Goal: Transaction & Acquisition: Purchase product/service

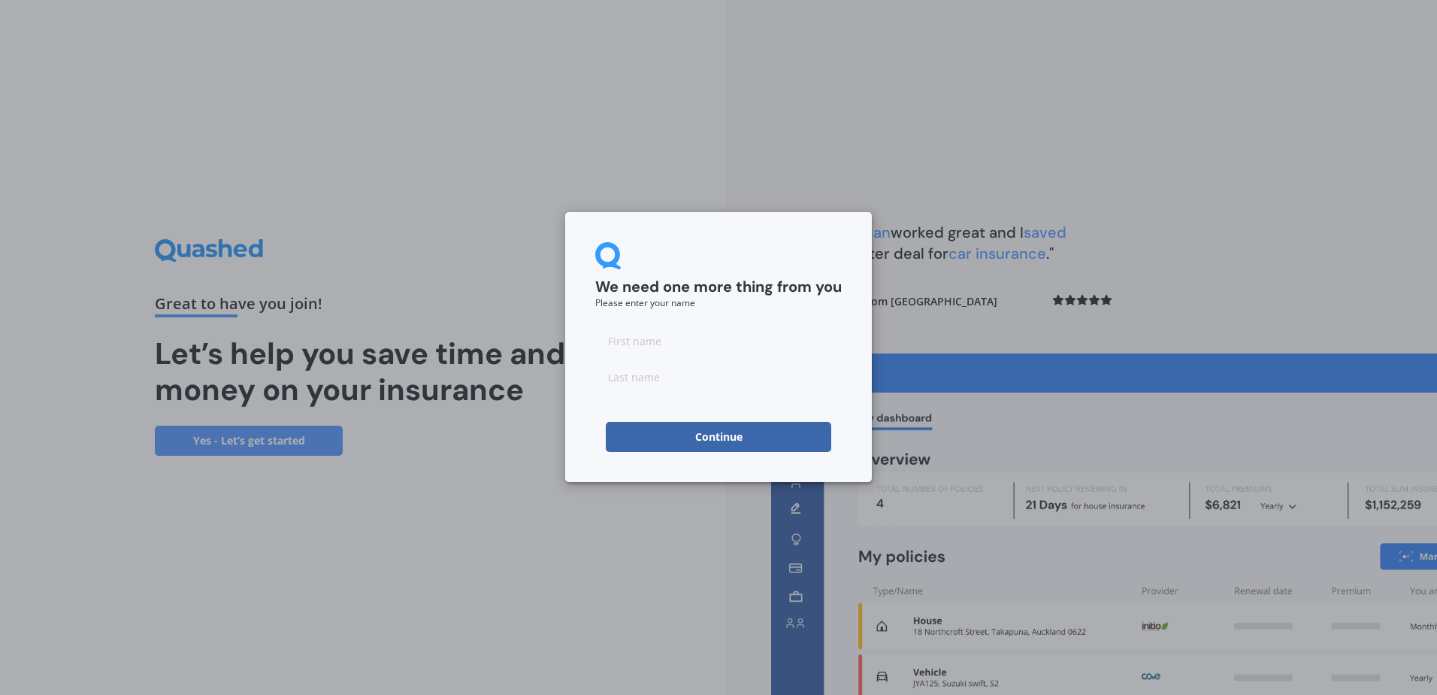
click at [641, 333] on input at bounding box center [718, 341] width 247 height 30
type input "Hilary"
type input "Rose"
click at [725, 440] on button "Continue" at bounding box center [719, 437] width 226 height 30
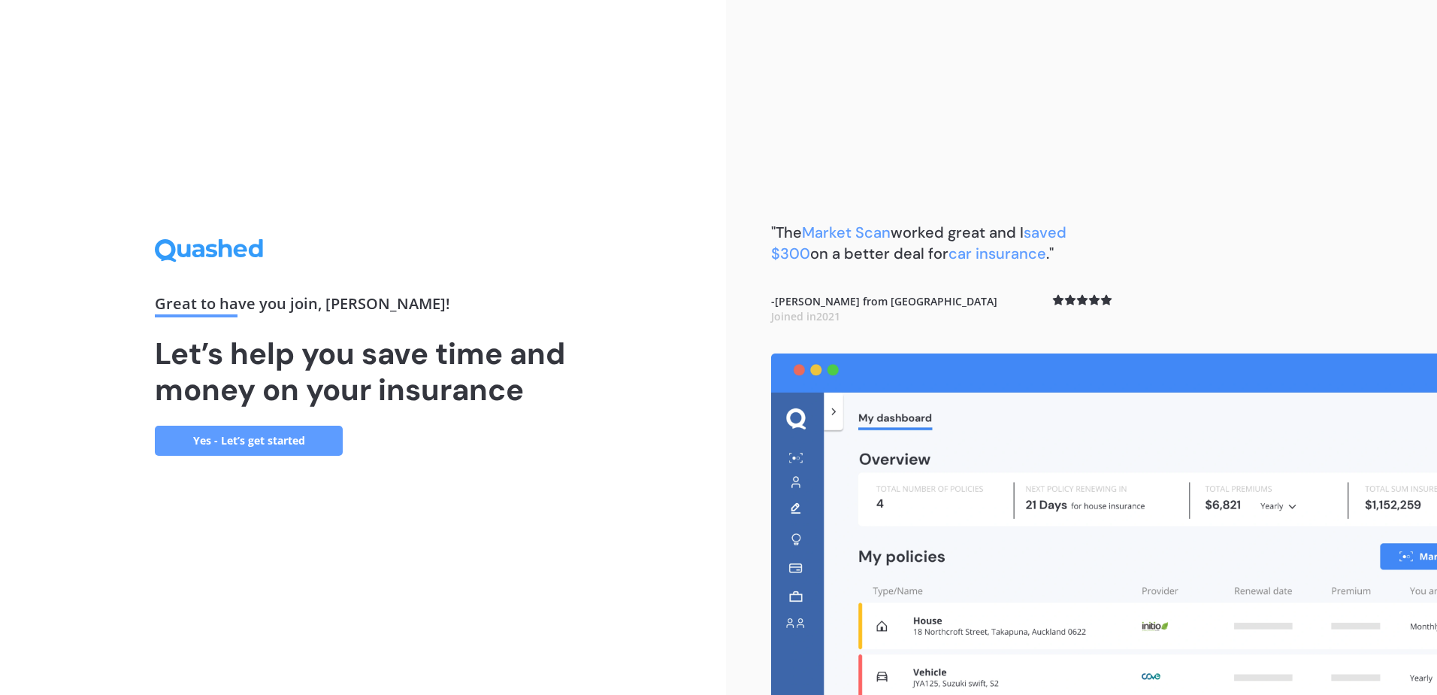
click at [219, 438] on link "Yes - Let’s get started" at bounding box center [249, 441] width 188 height 30
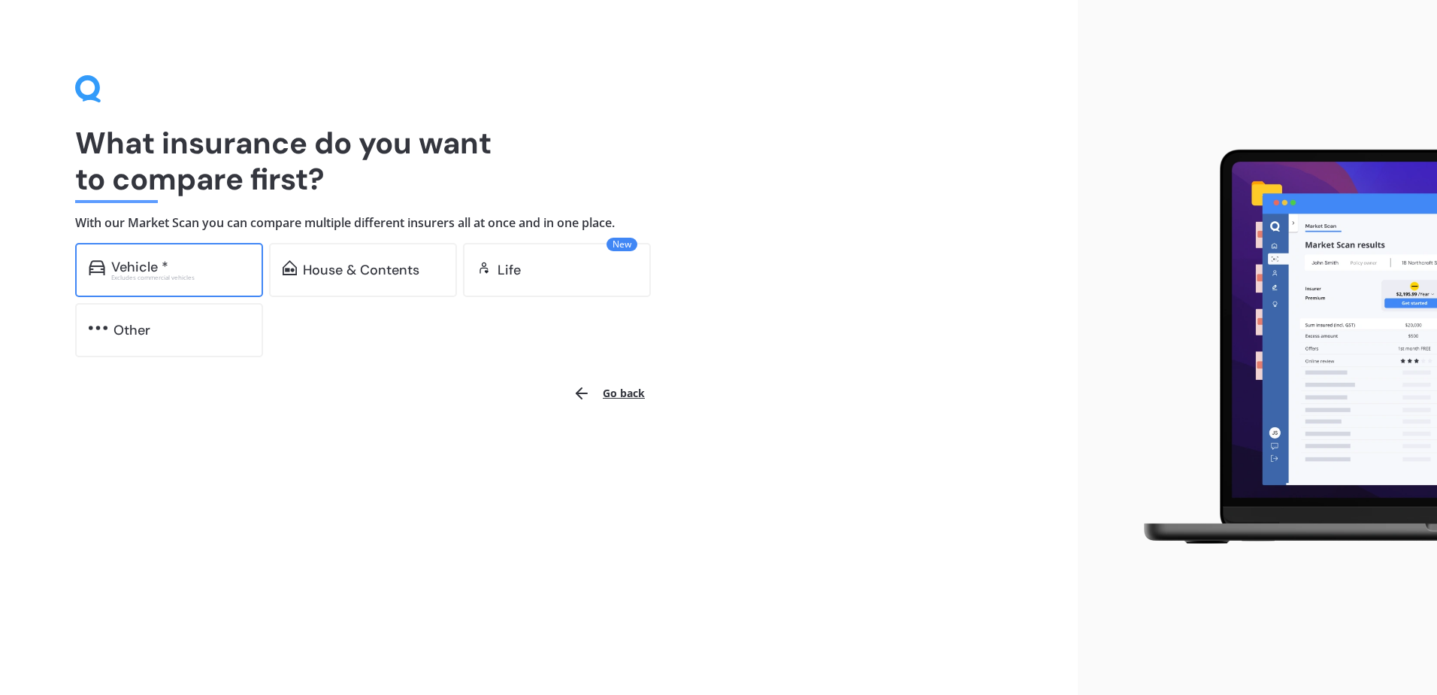
click at [101, 267] on img at bounding box center [97, 267] width 17 height 15
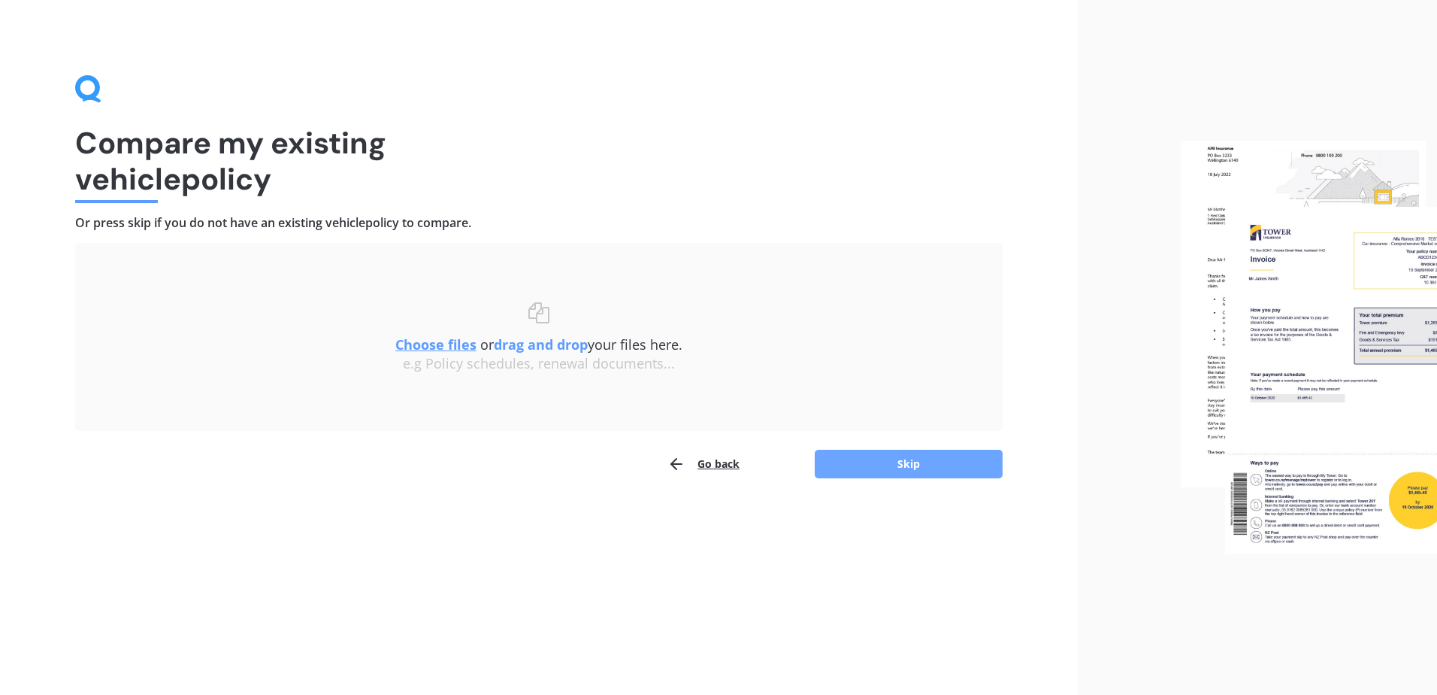
click at [933, 459] on button "Skip" at bounding box center [909, 464] width 188 height 29
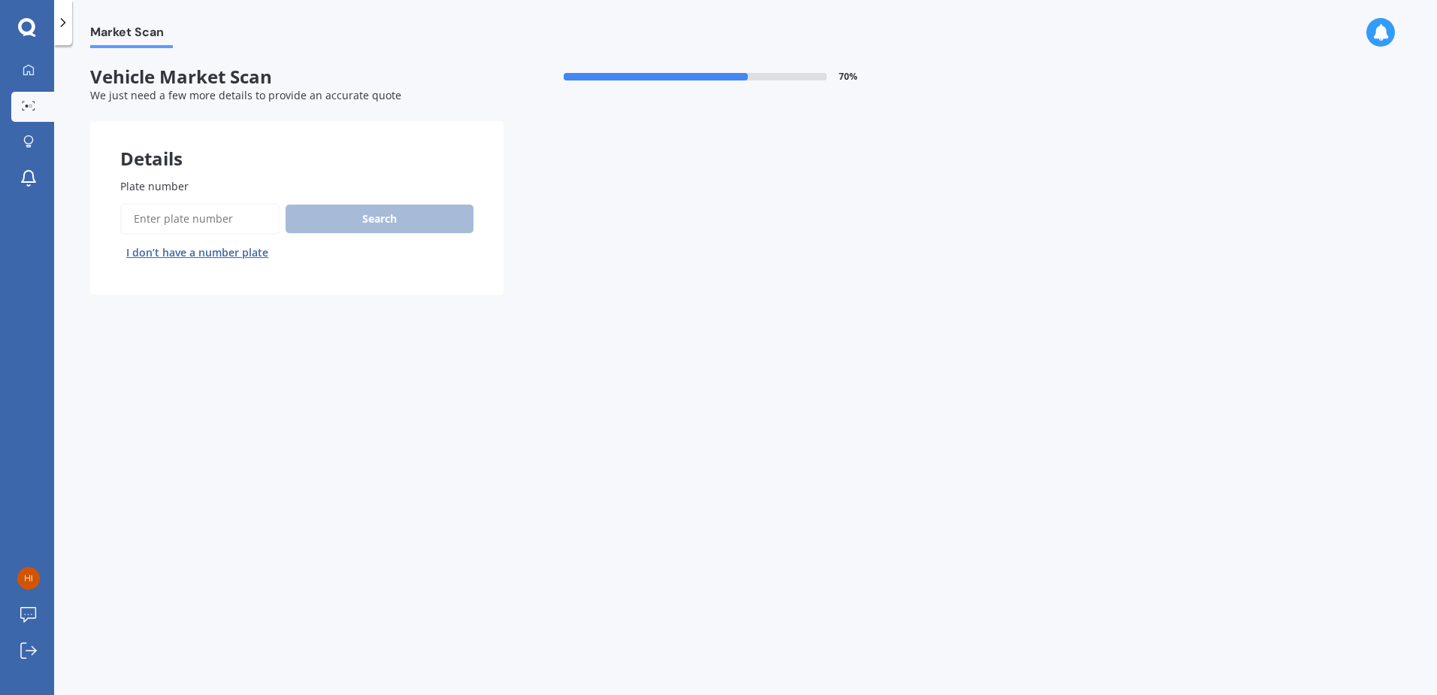
click at [172, 211] on input "Plate number" at bounding box center [199, 219] width 159 height 32
type input "NUK143"
click at [380, 215] on button "Search" at bounding box center [380, 218] width 188 height 29
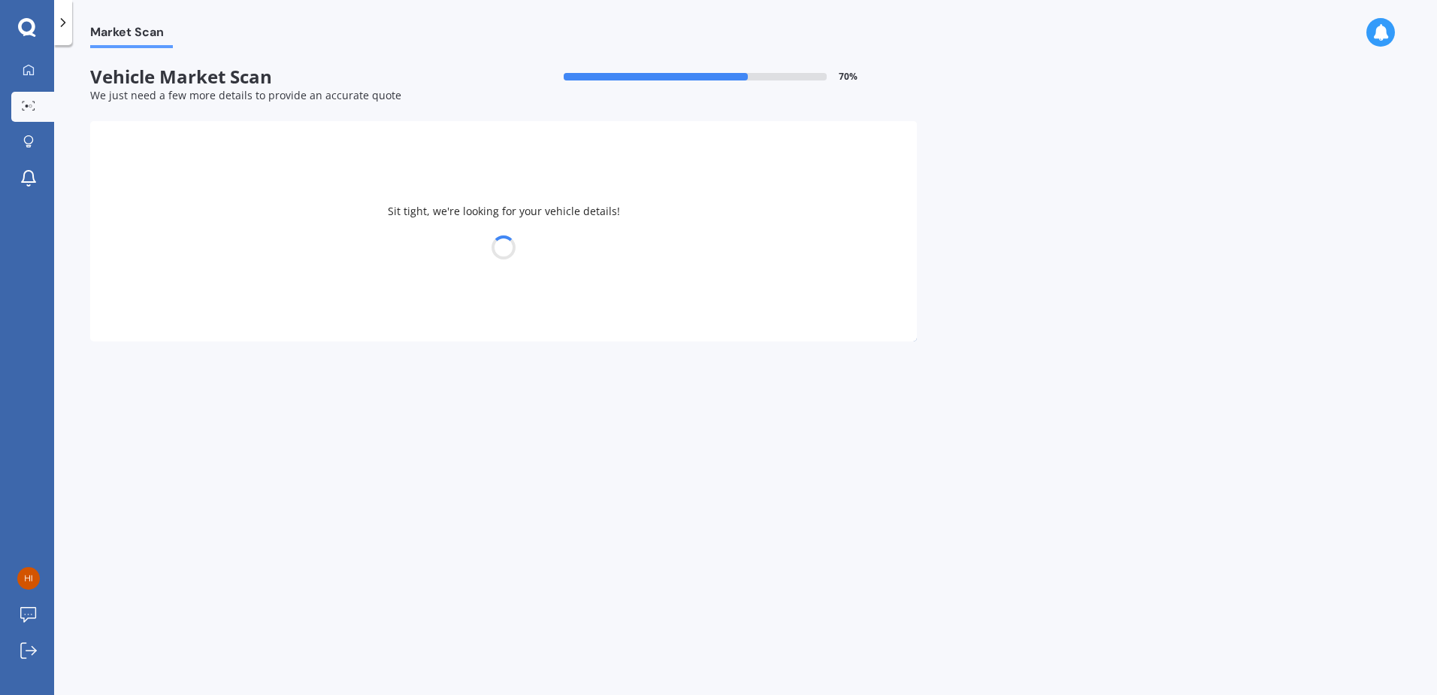
select select "TOYOTA"
select select "YARIS"
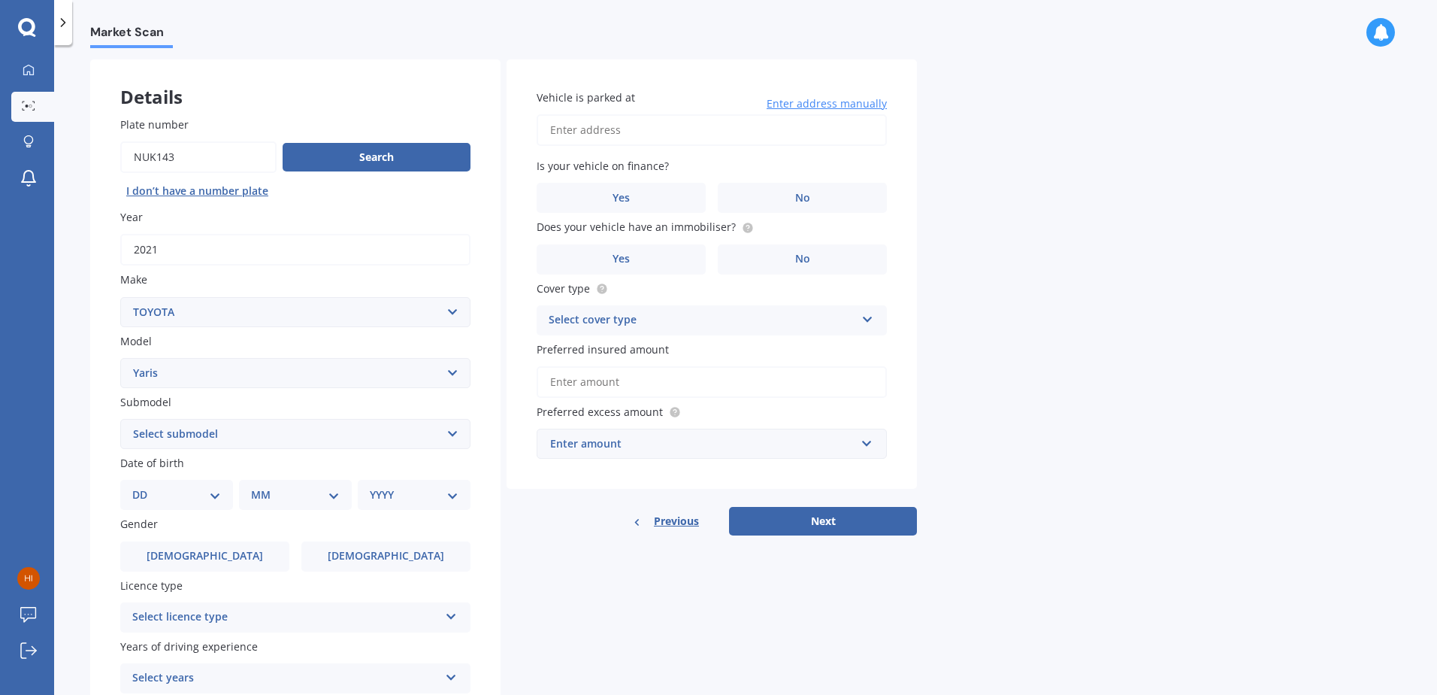
scroll to position [190, 0]
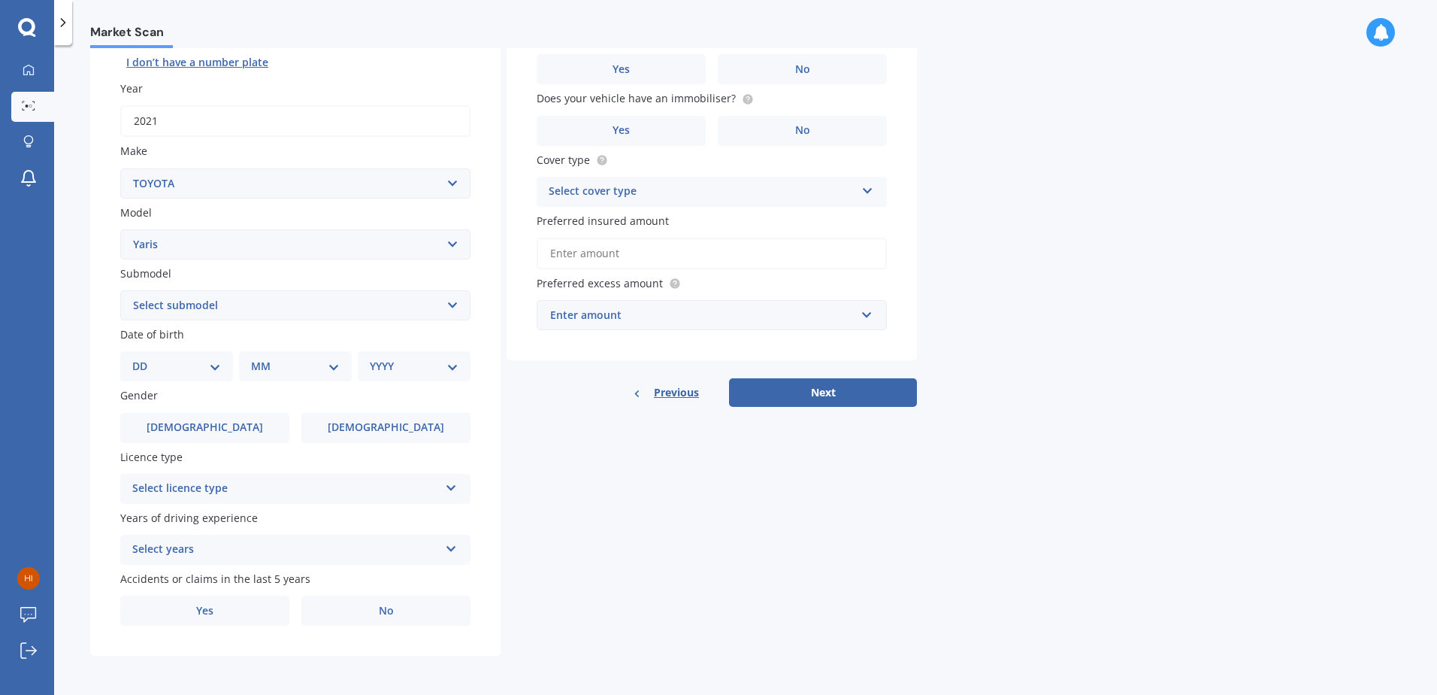
click at [450, 304] on select "Select submodel (All other) Cross 1.5 GR petrol turbo GX auto GX manual Hybrid …" at bounding box center [295, 305] width 350 height 30
select select "HYBRID"
click at [120, 290] on select "Select submodel (All other) Cross 1.5 GR petrol turbo GX auto GX manual Hybrid …" at bounding box center [295, 305] width 350 height 30
click at [216, 370] on select "DD 01 02 03 04 05 06 07 08 09 10 11 12 13 14 15 16 17 18 19 20 21 22 23 24 25 2…" at bounding box center [176, 366] width 89 height 17
select select "11"
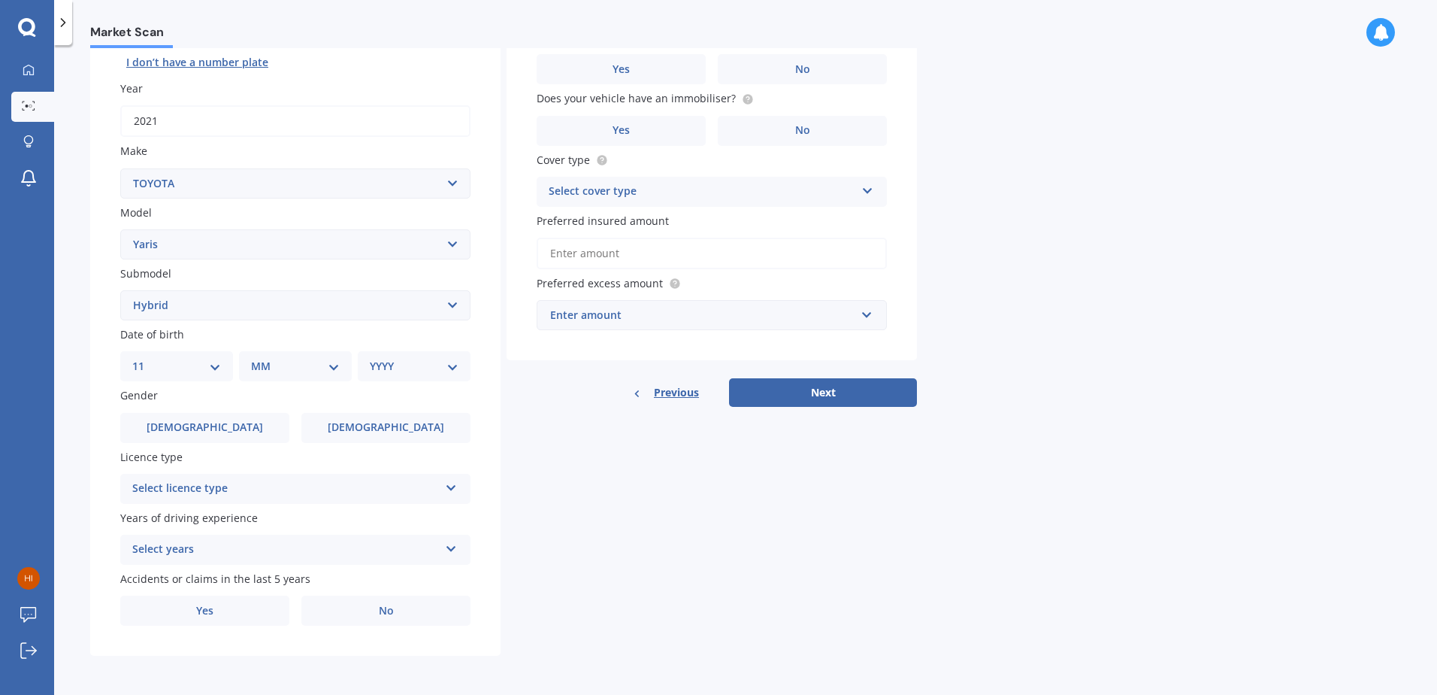
click at [144, 358] on select "DD 01 02 03 04 05 06 07 08 09 10 11 12 13 14 15 16 17 18 19 20 21 22 23 24 25 2…" at bounding box center [176, 366] width 89 height 17
click at [333, 366] on select "MM 01 02 03 04 05 06 07 08 09 10 11 12" at bounding box center [298, 366] width 83 height 17
select select "05"
click at [257, 358] on select "MM 01 02 03 04 05 06 07 08 09 10 11 12" at bounding box center [298, 366] width 83 height 17
click at [450, 364] on select "YYYY 2025 2024 2023 2022 2021 2020 2019 2018 2017 2016 2015 2014 2013 2012 2011…" at bounding box center [411, 366] width 83 height 17
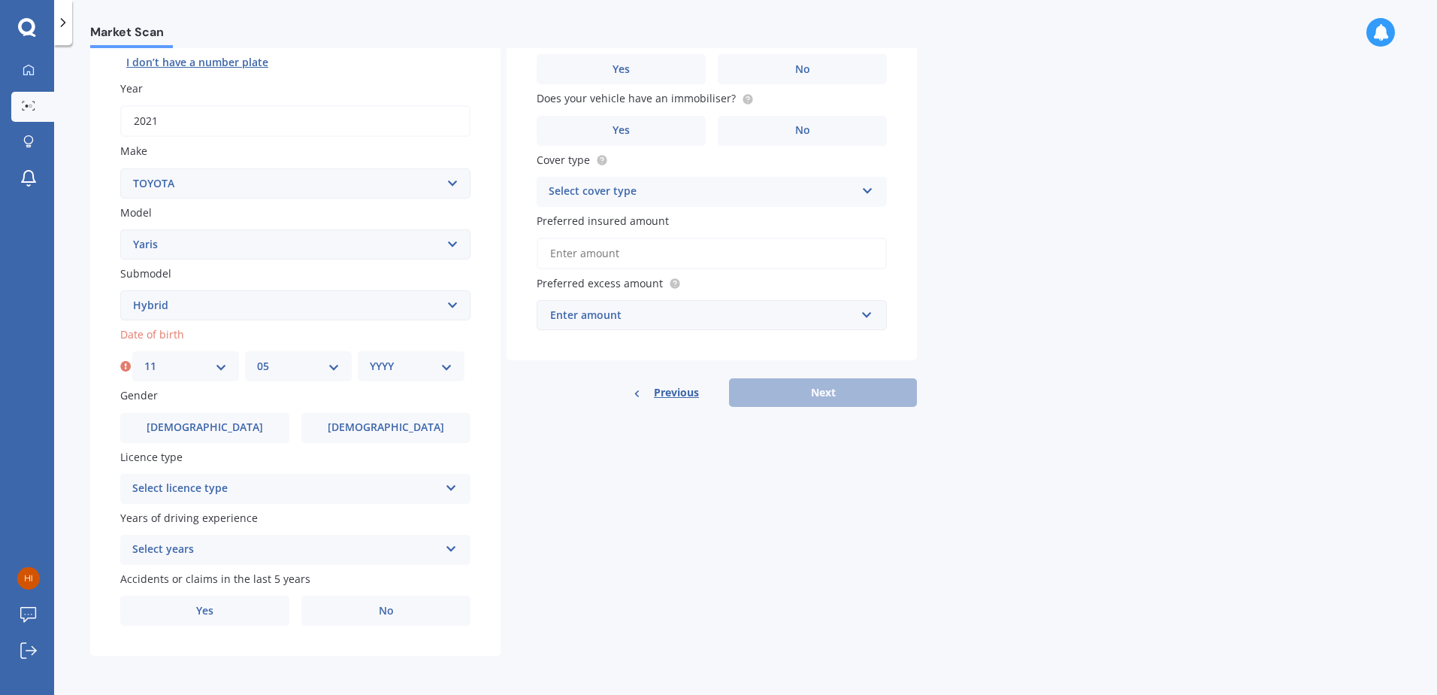
select select "1962"
click at [370, 358] on select "YYYY 2025 2024 2023 2022 2021 2020 2019 2018 2017 2016 2015 2014 2013 2012 2011…" at bounding box center [411, 366] width 83 height 17
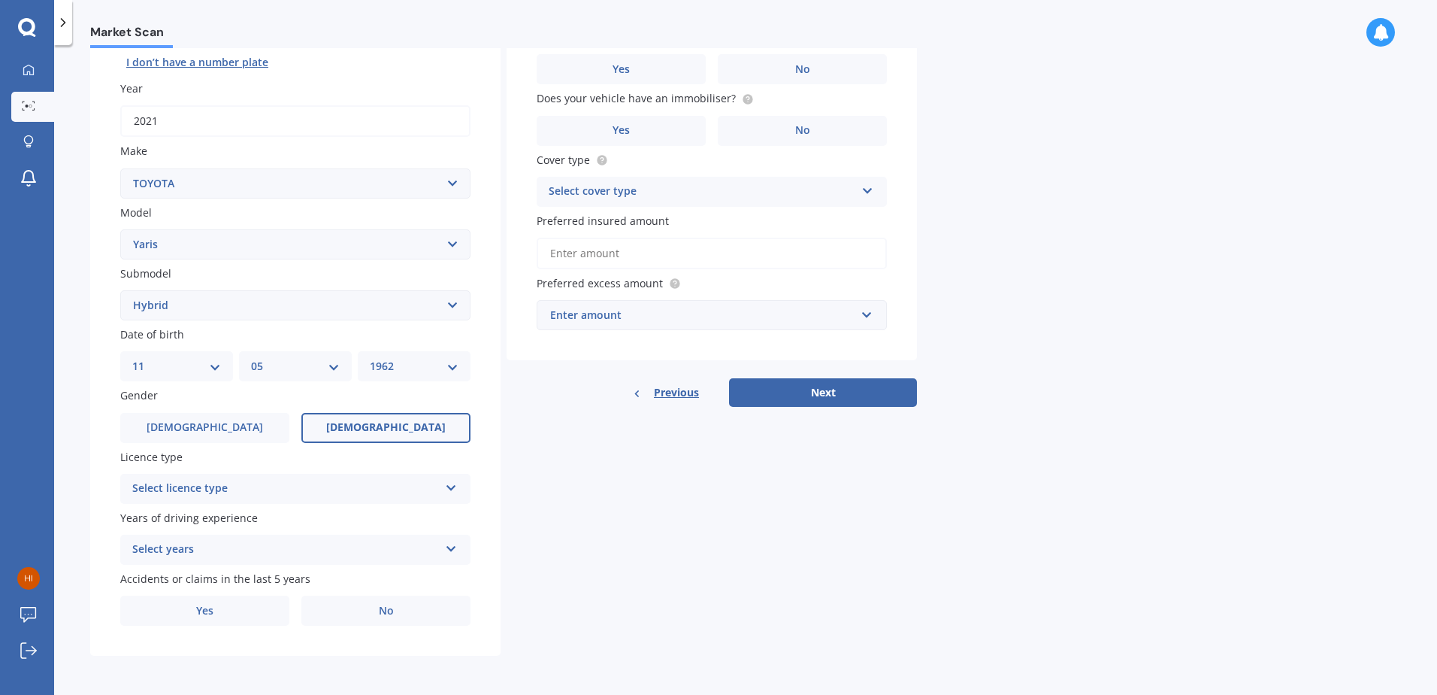
click at [380, 429] on span "Female" at bounding box center [386, 427] width 120 height 13
click at [0, 0] on input "Female" at bounding box center [0, 0] width 0 height 0
click at [453, 488] on icon at bounding box center [451, 485] width 13 height 11
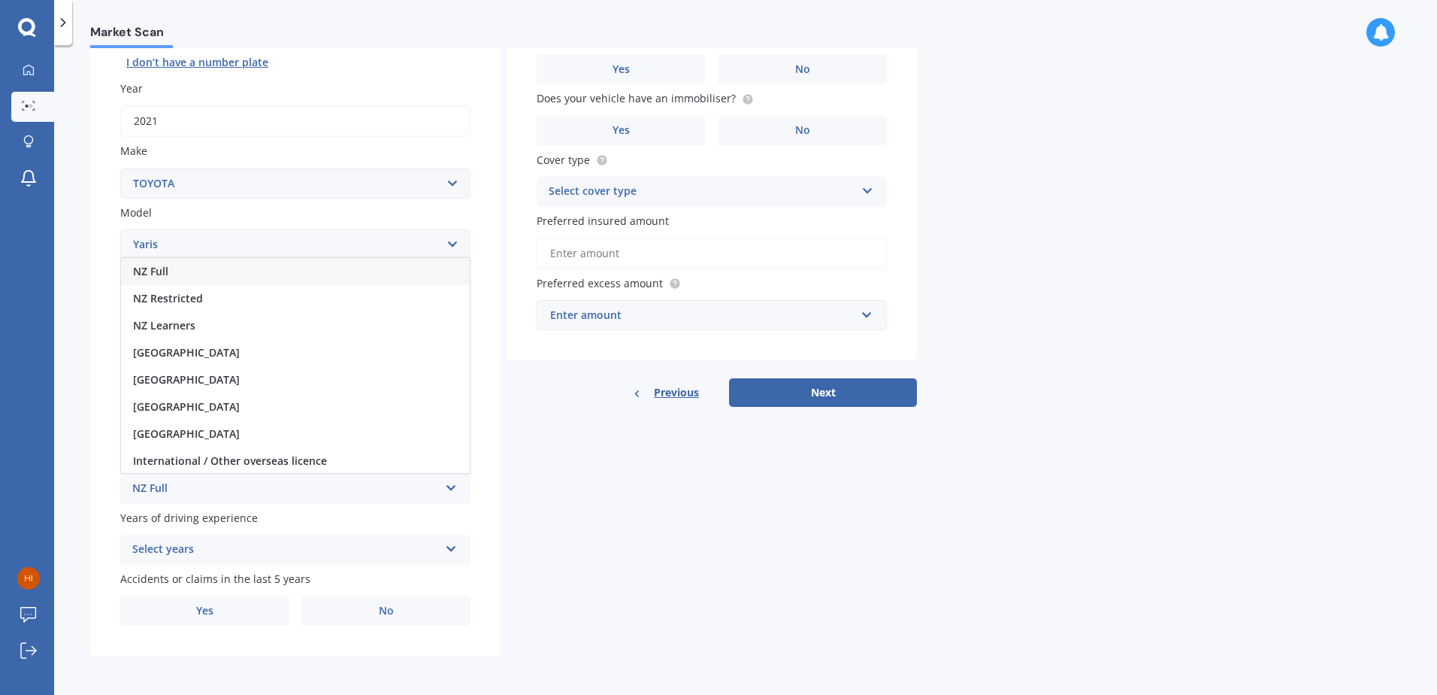
click at [223, 272] on div "NZ Full" at bounding box center [295, 271] width 349 height 27
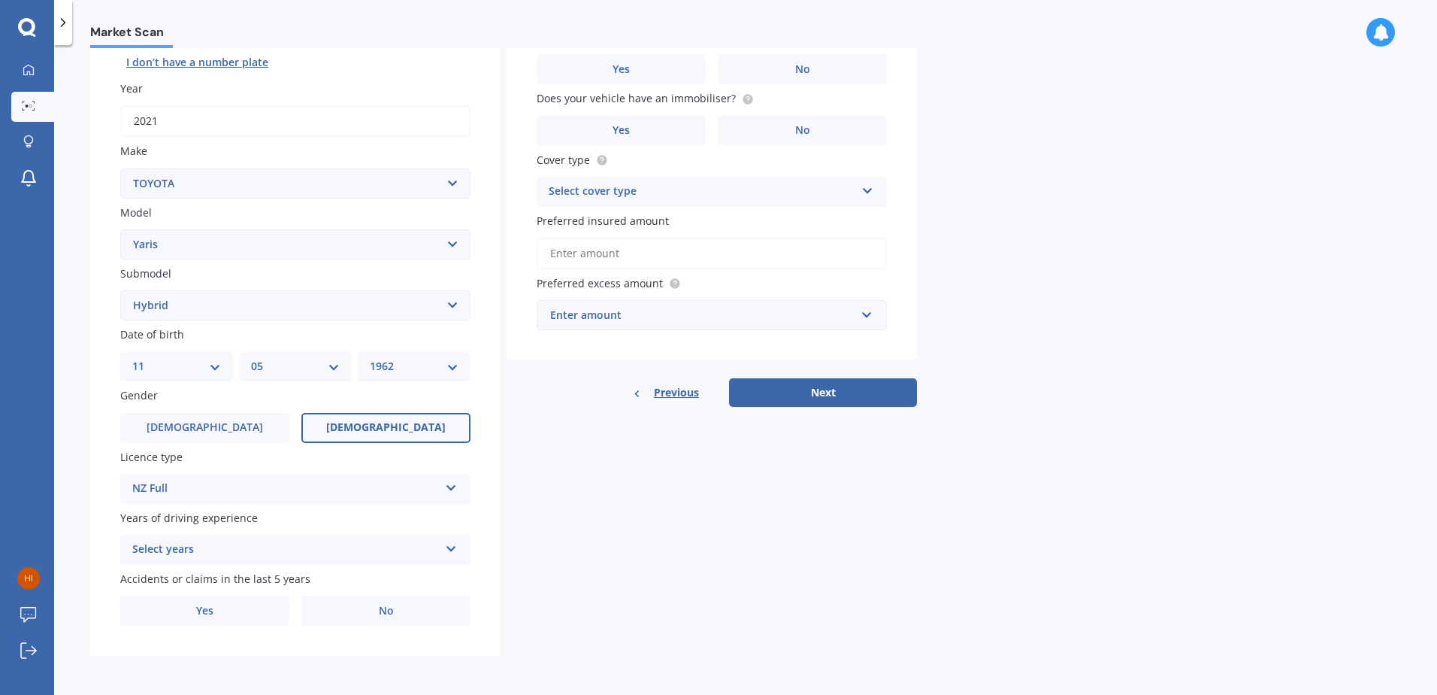
click at [454, 547] on icon at bounding box center [451, 546] width 13 height 11
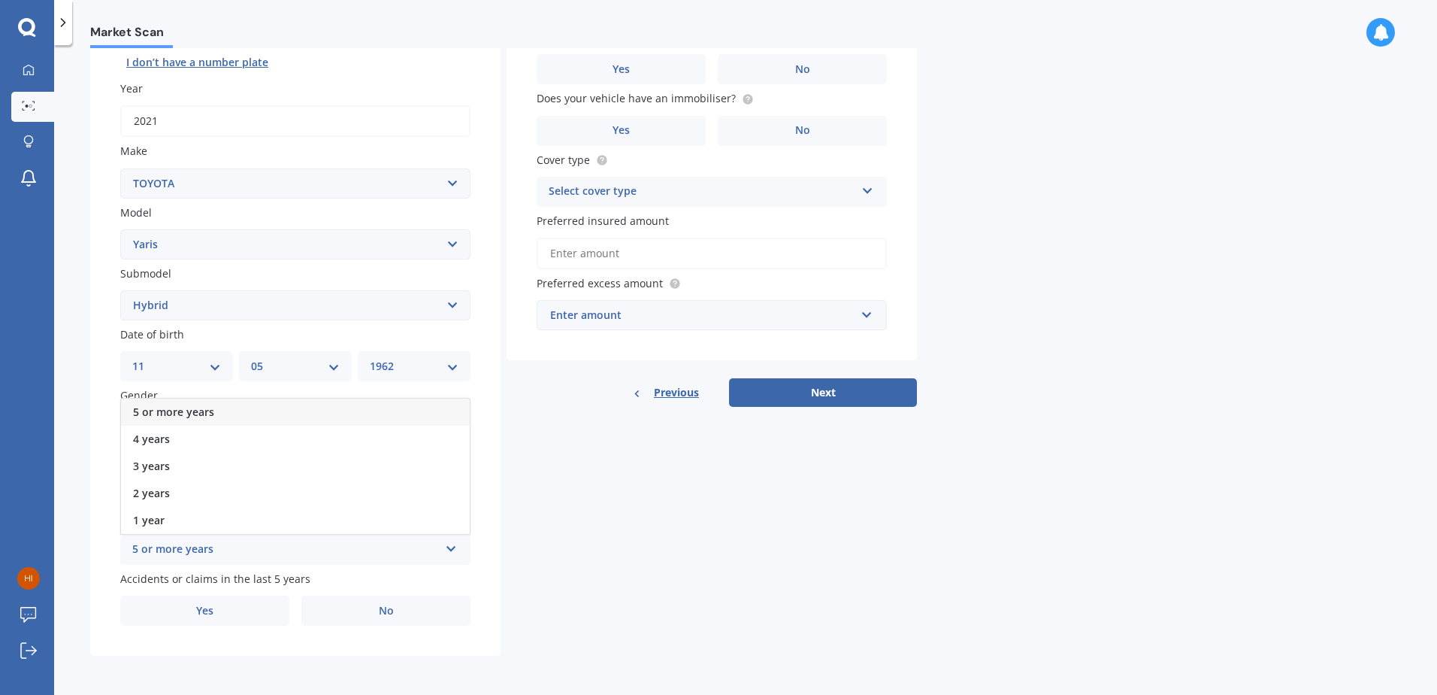
click at [247, 413] on div "5 or more years" at bounding box center [295, 411] width 349 height 27
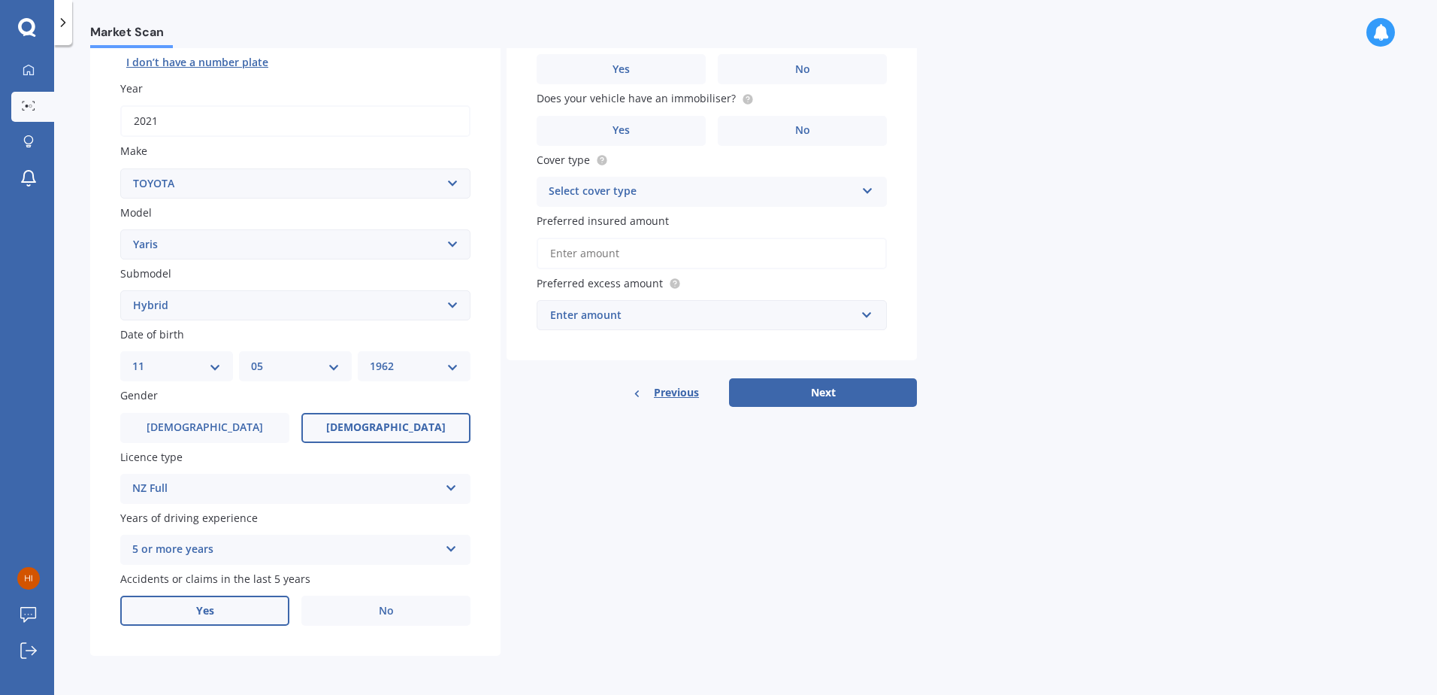
click at [249, 614] on label "Yes" at bounding box center [204, 610] width 169 height 30
click at [0, 0] on input "Yes" at bounding box center [0, 0] width 0 height 0
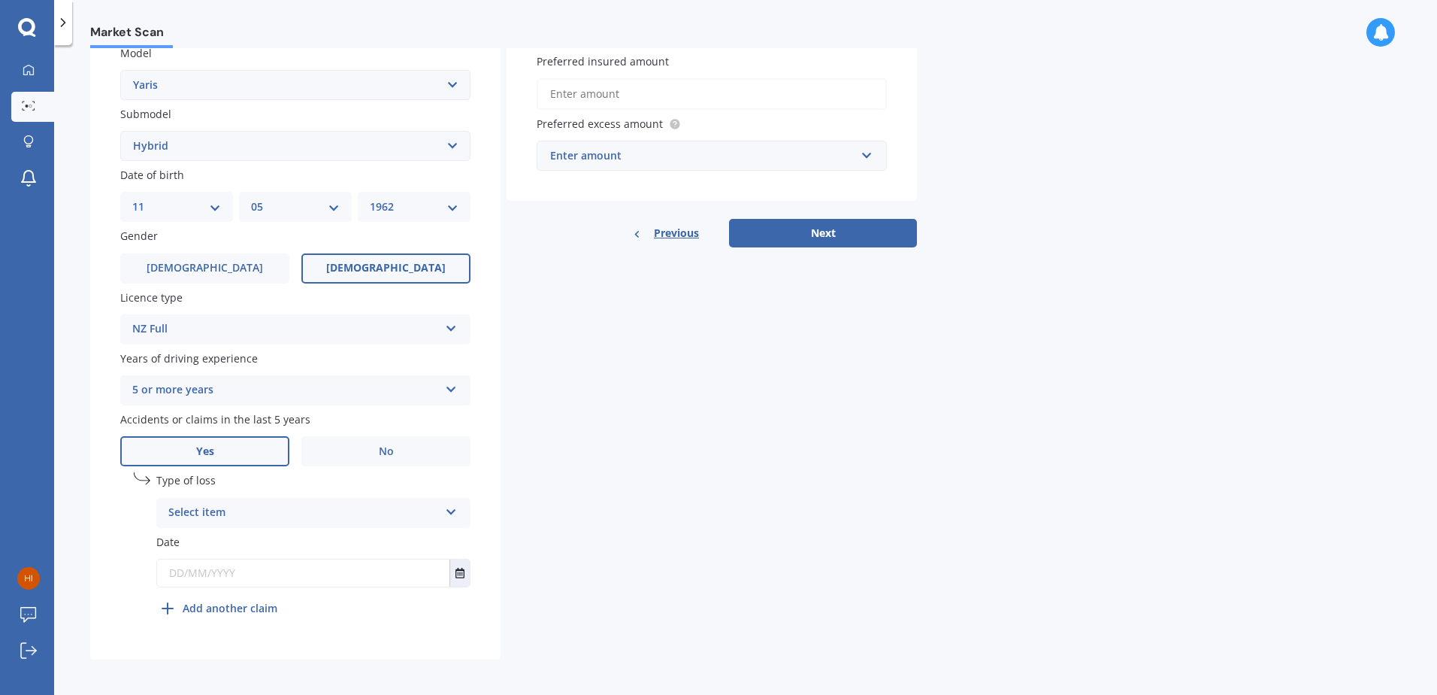
scroll to position [353, 0]
click at [449, 506] on icon at bounding box center [451, 505] width 13 height 11
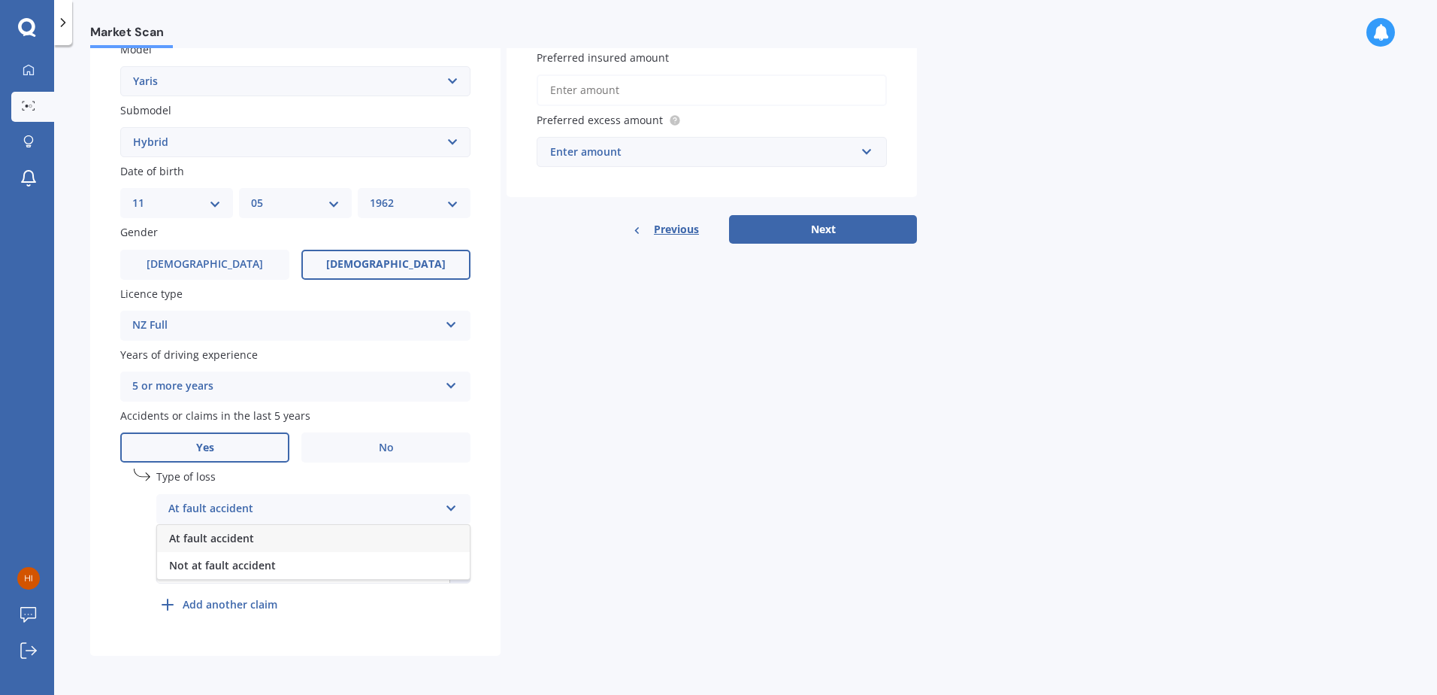
click at [237, 538] on span "At fault accident" at bounding box center [211, 538] width 85 height 14
click at [195, 568] on input "text" at bounding box center [303, 569] width 292 height 27
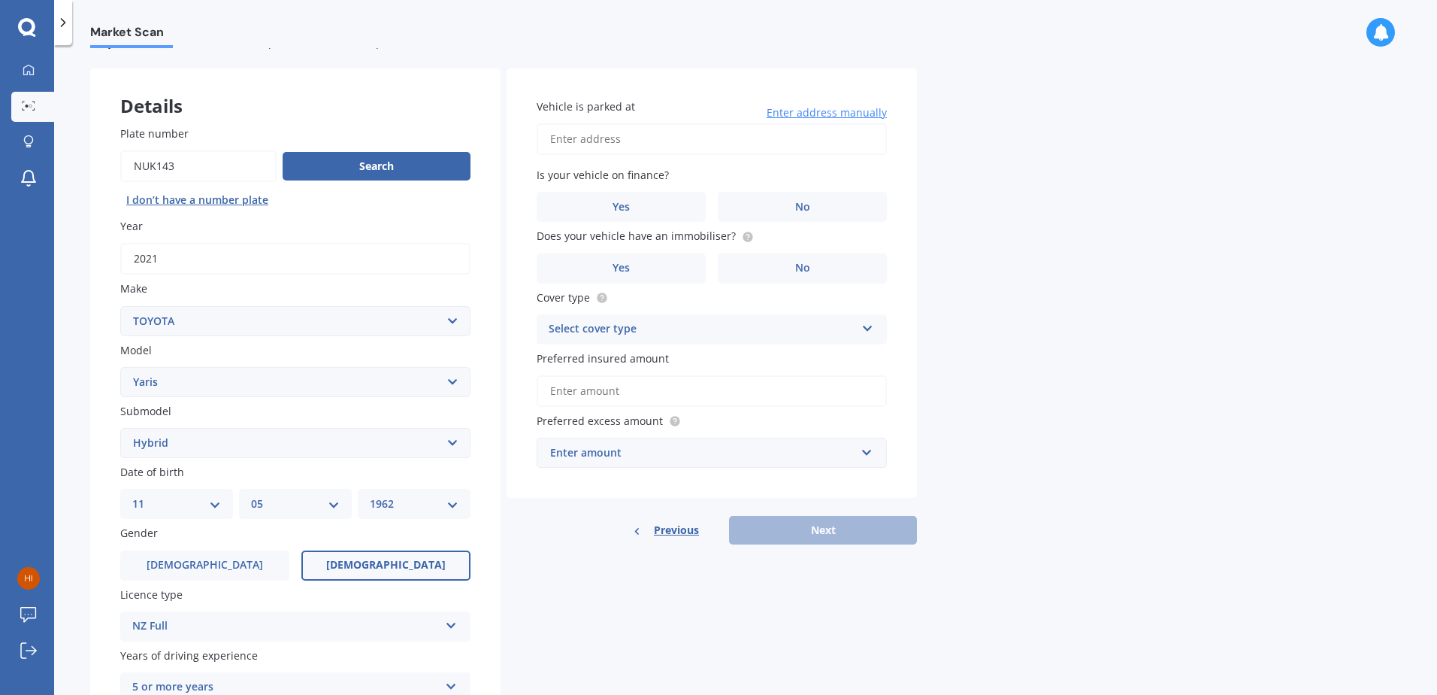
scroll to position [0, 0]
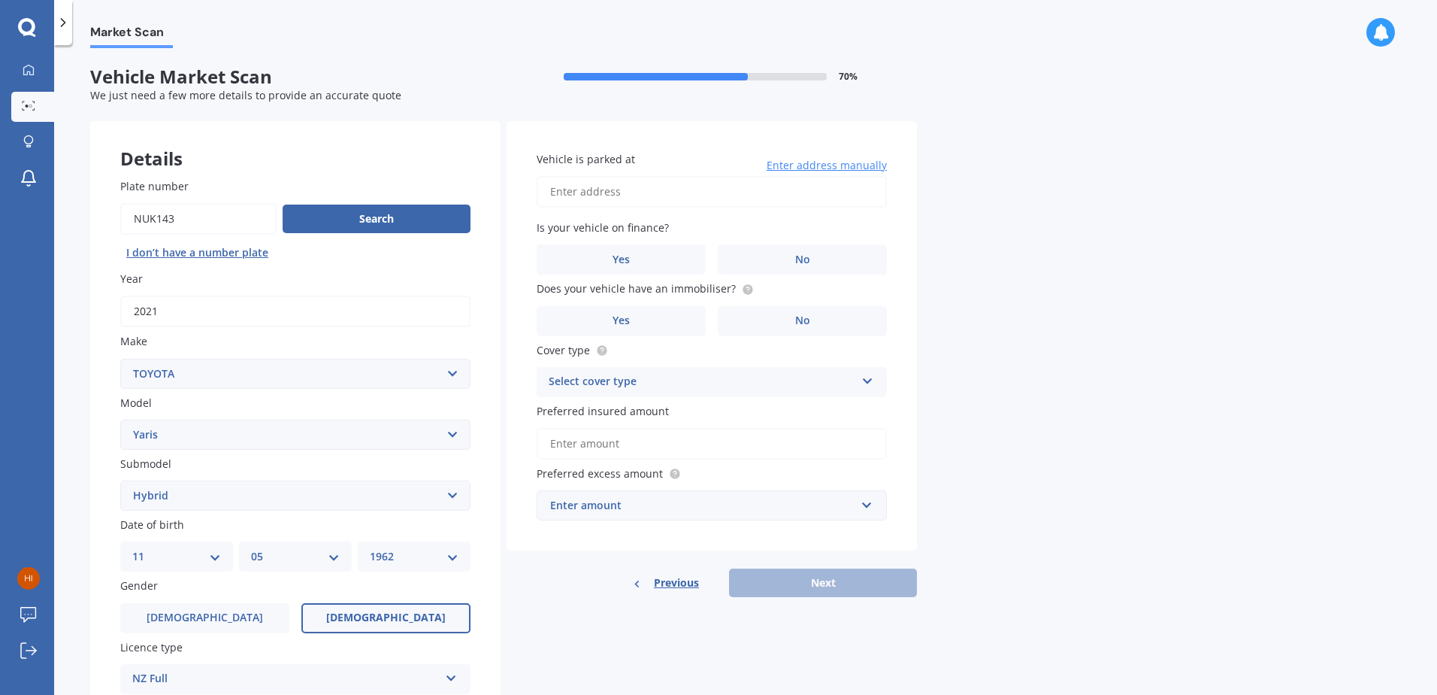
type input "01/07/2025"
click at [584, 195] on input "Vehicle is parked at" at bounding box center [712, 192] width 350 height 32
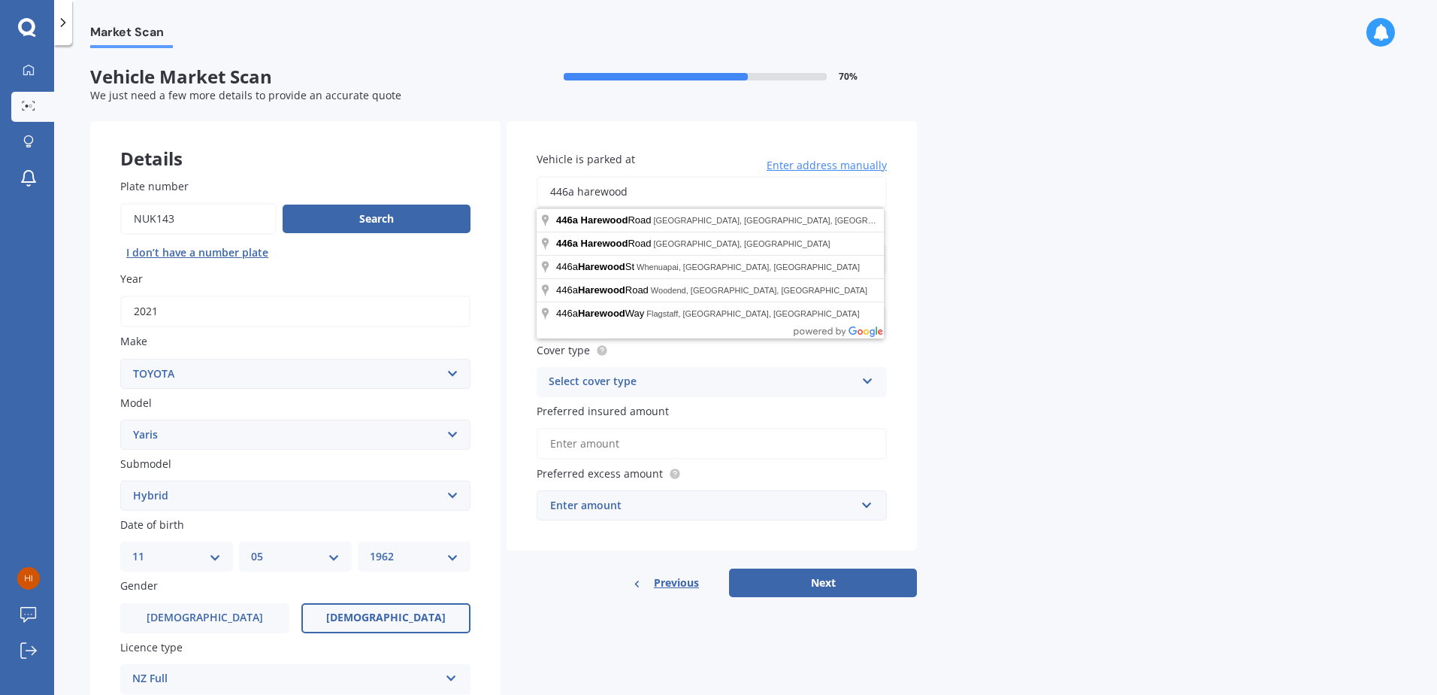
click at [1107, 264] on div "Market Scan Vehicle Market Scan 70 % We just need a few more details to provide…" at bounding box center [745, 373] width 1383 height 650
click at [631, 189] on input "446a harewood" at bounding box center [712, 192] width 350 height 32
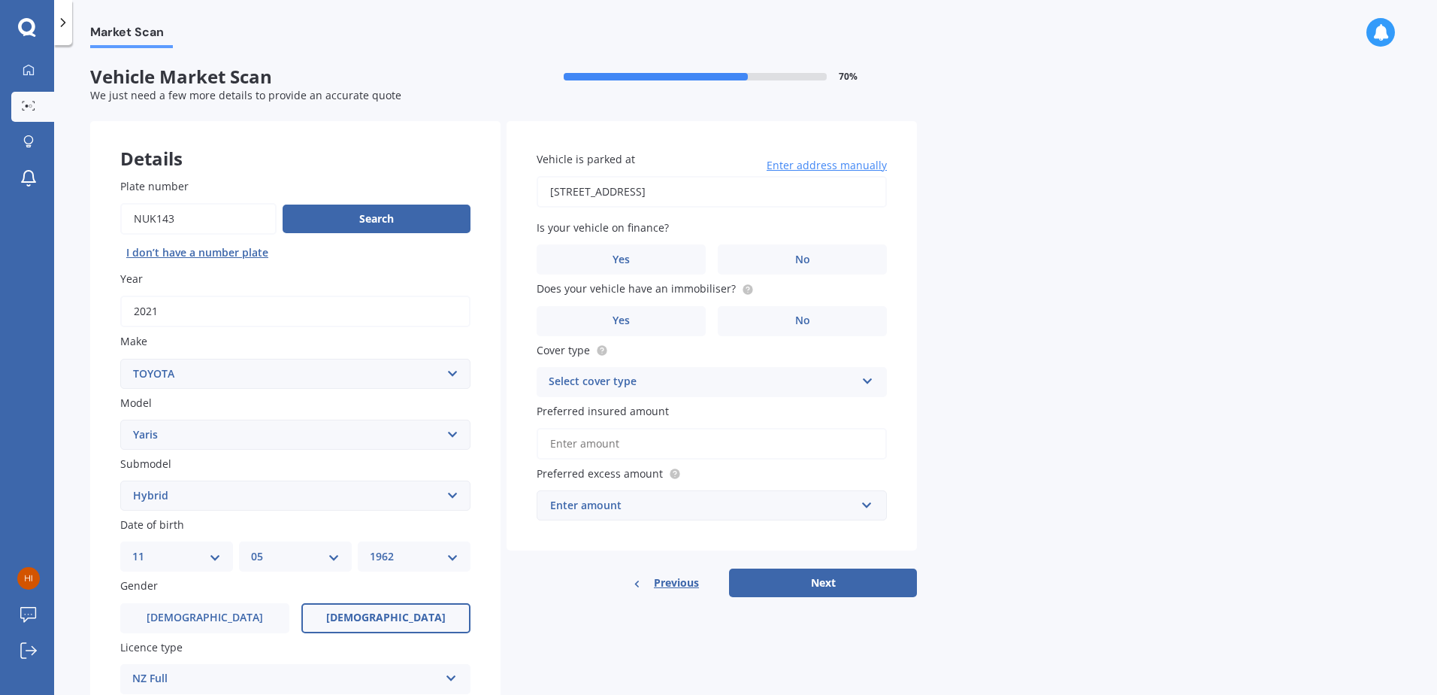
type input "446 Harewood Road, Harewood, Christchurch 8051"
click at [798, 260] on span "No" at bounding box center [802, 259] width 15 height 13
click at [0, 0] on input "No" at bounding box center [0, 0] width 0 height 0
click at [806, 317] on span "No" at bounding box center [802, 320] width 15 height 13
click at [0, 0] on input "No" at bounding box center [0, 0] width 0 height 0
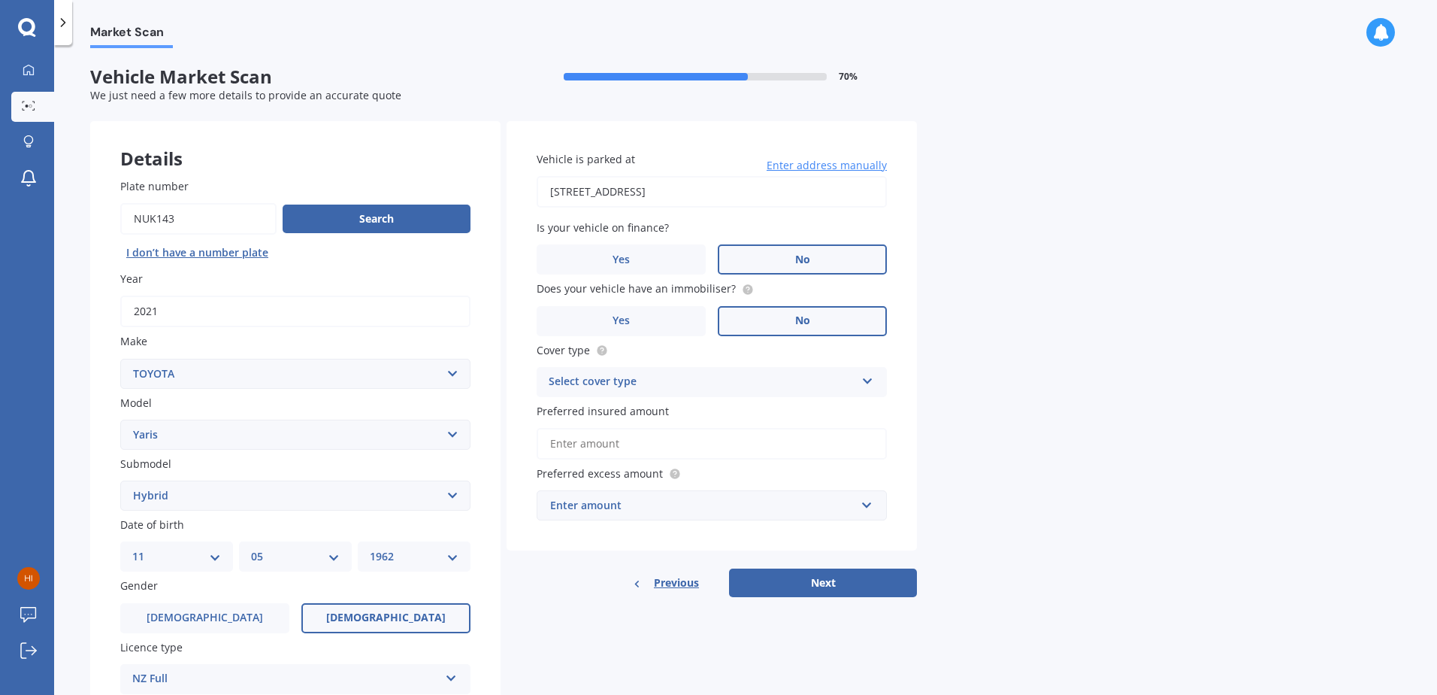
click at [865, 380] on icon at bounding box center [868, 378] width 13 height 11
click at [610, 408] on span "Comprehensive" at bounding box center [590, 411] width 80 height 14
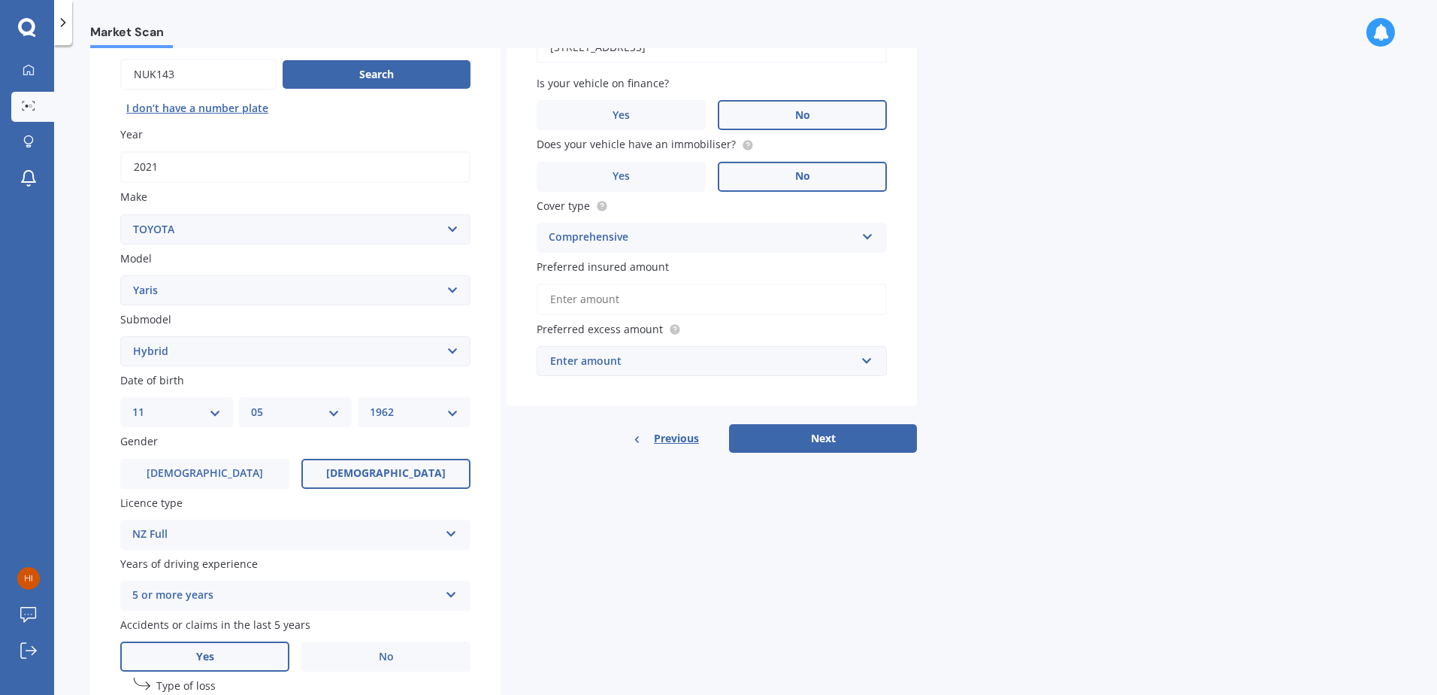
scroll to position [150, 0]
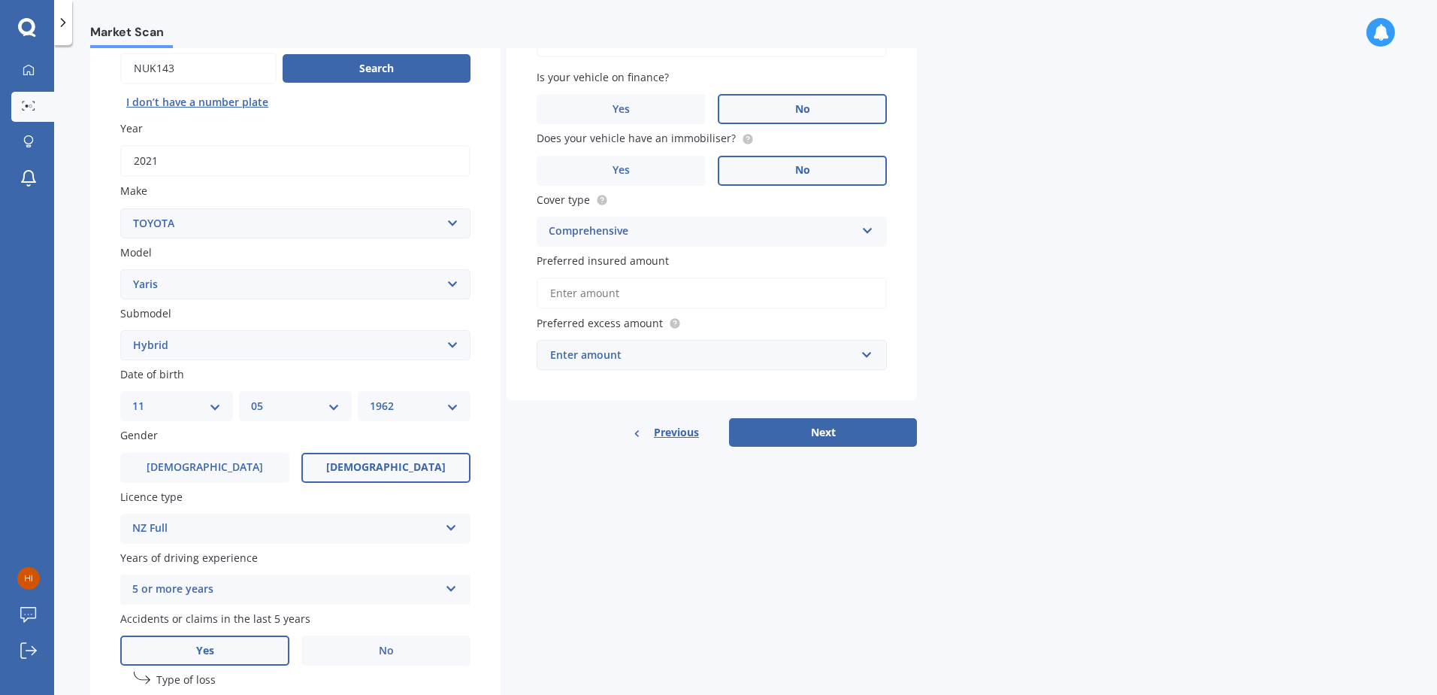
click at [652, 299] on input "Preferred insured amount" at bounding box center [712, 293] width 350 height 32
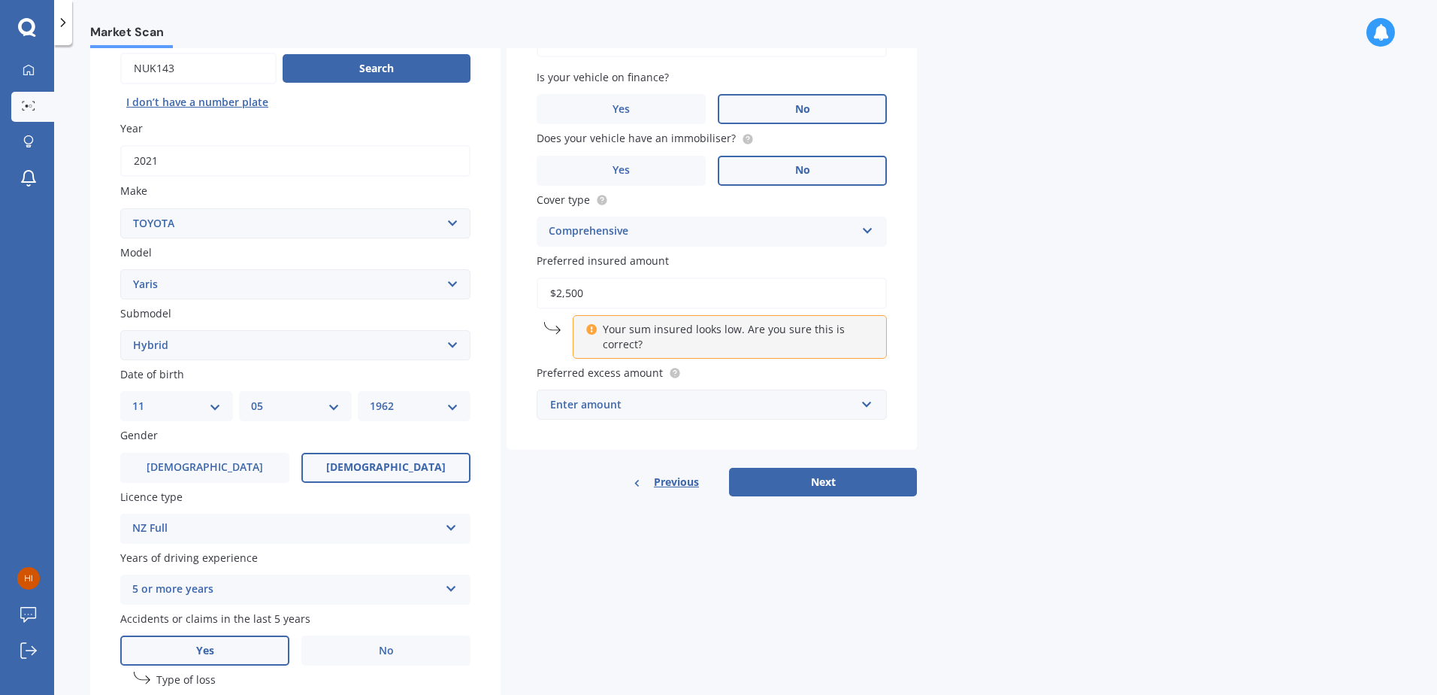
drag, startPoint x: 592, startPoint y: 295, endPoint x: 571, endPoint y: 295, distance: 21.1
click at [571, 295] on input "$2,500" at bounding box center [712, 293] width 350 height 32
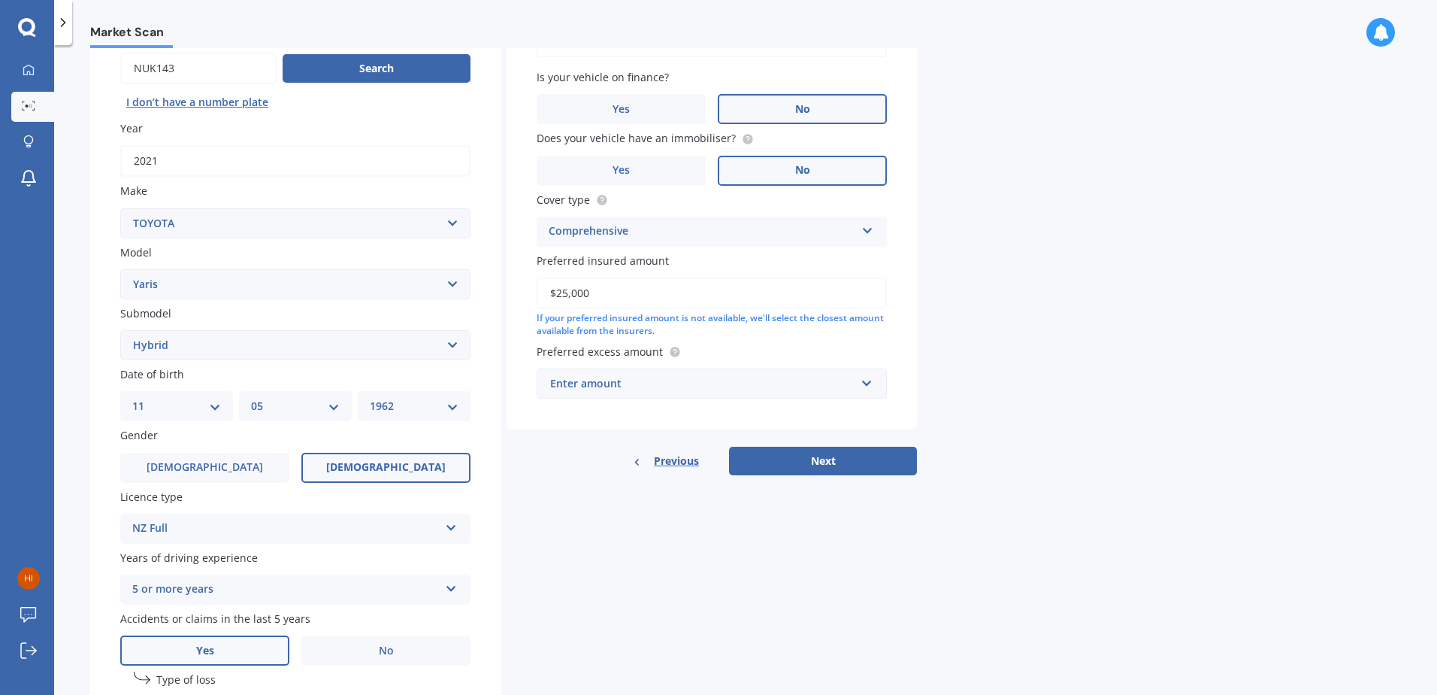
type input "$25,000"
click at [865, 383] on input "text" at bounding box center [706, 383] width 337 height 29
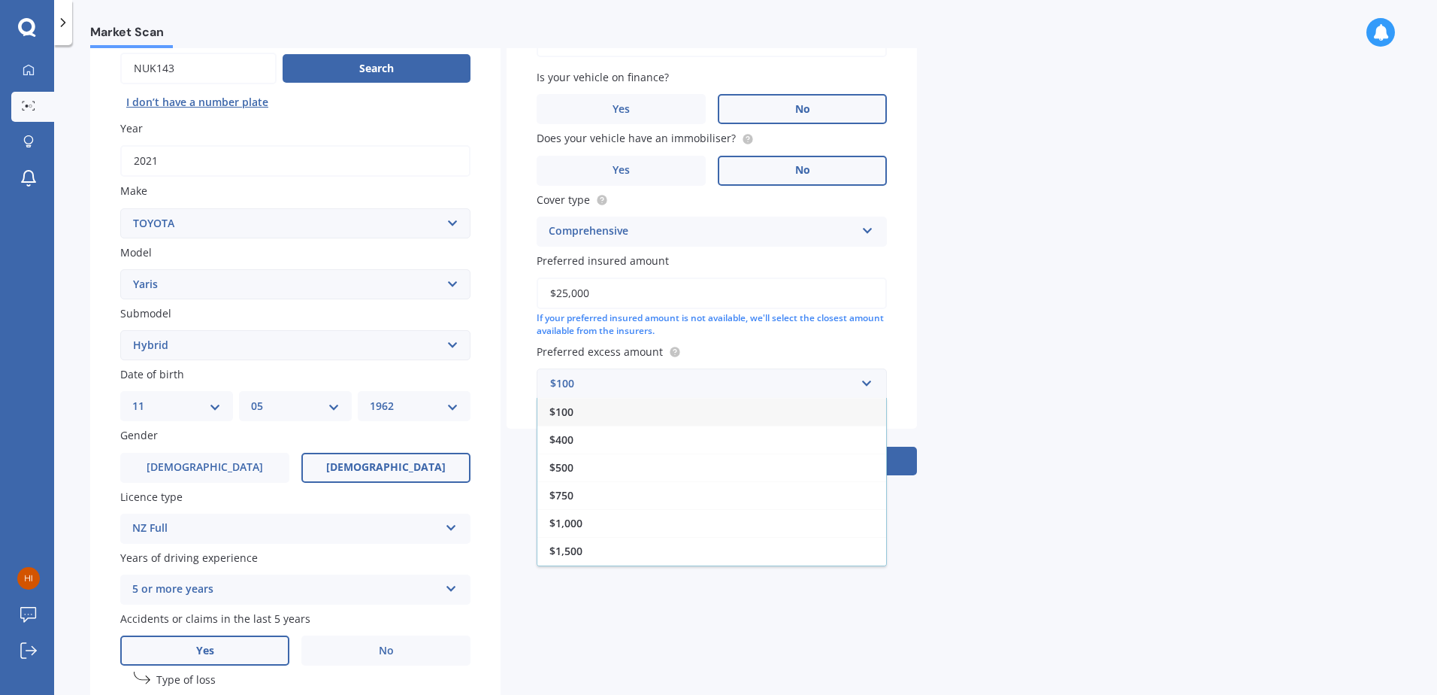
click at [558, 411] on span "$100" at bounding box center [562, 411] width 24 height 14
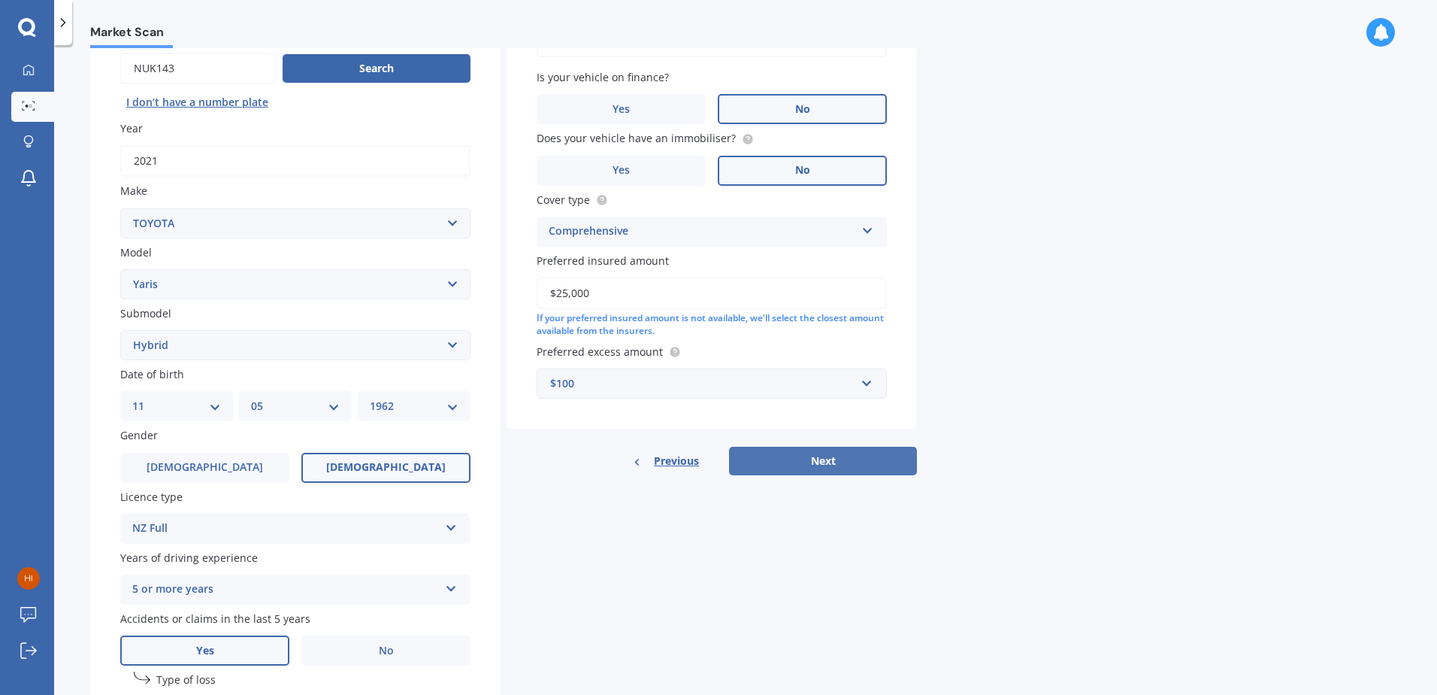
click at [837, 458] on button "Next" at bounding box center [823, 461] width 188 height 29
select select "11"
select select "05"
select select "1962"
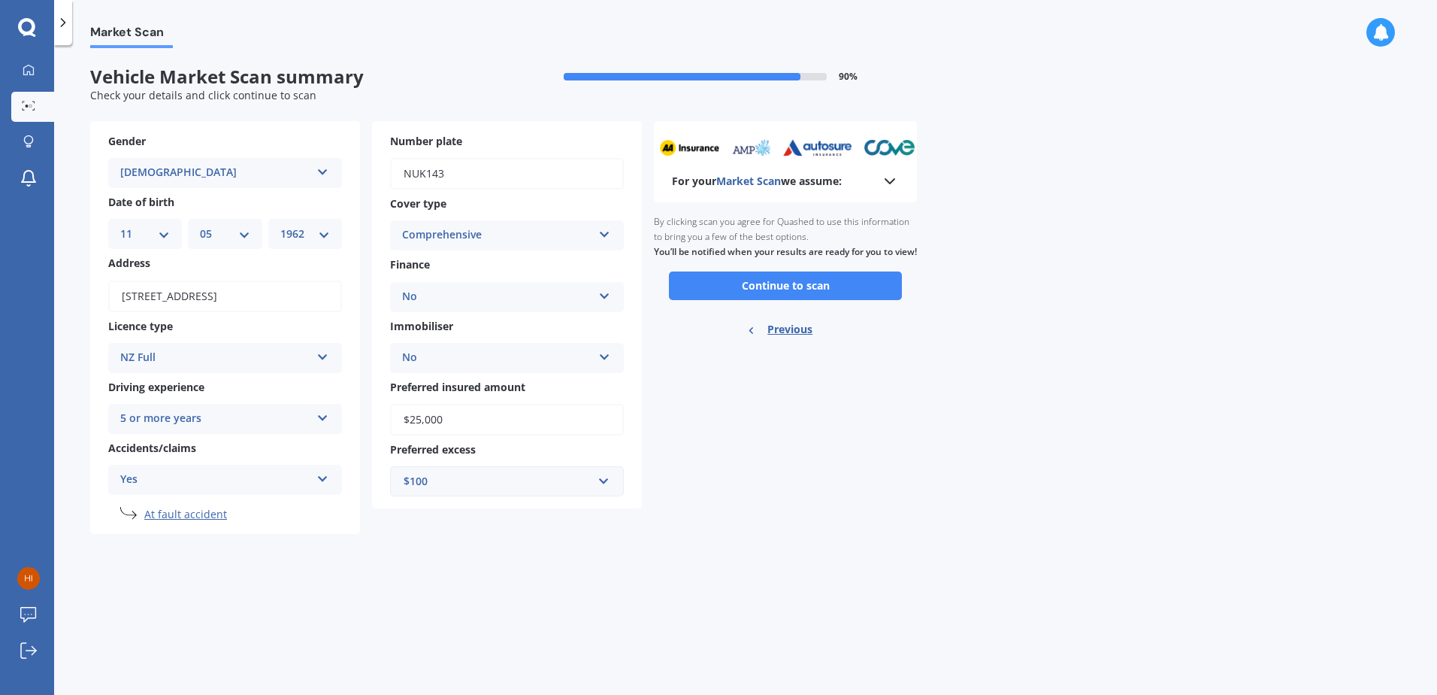
scroll to position [0, 0]
drag, startPoint x: 814, startPoint y: 294, endPoint x: 859, endPoint y: 298, distance: 44.5
click at [813, 294] on button "Continue to scan" at bounding box center [785, 285] width 233 height 29
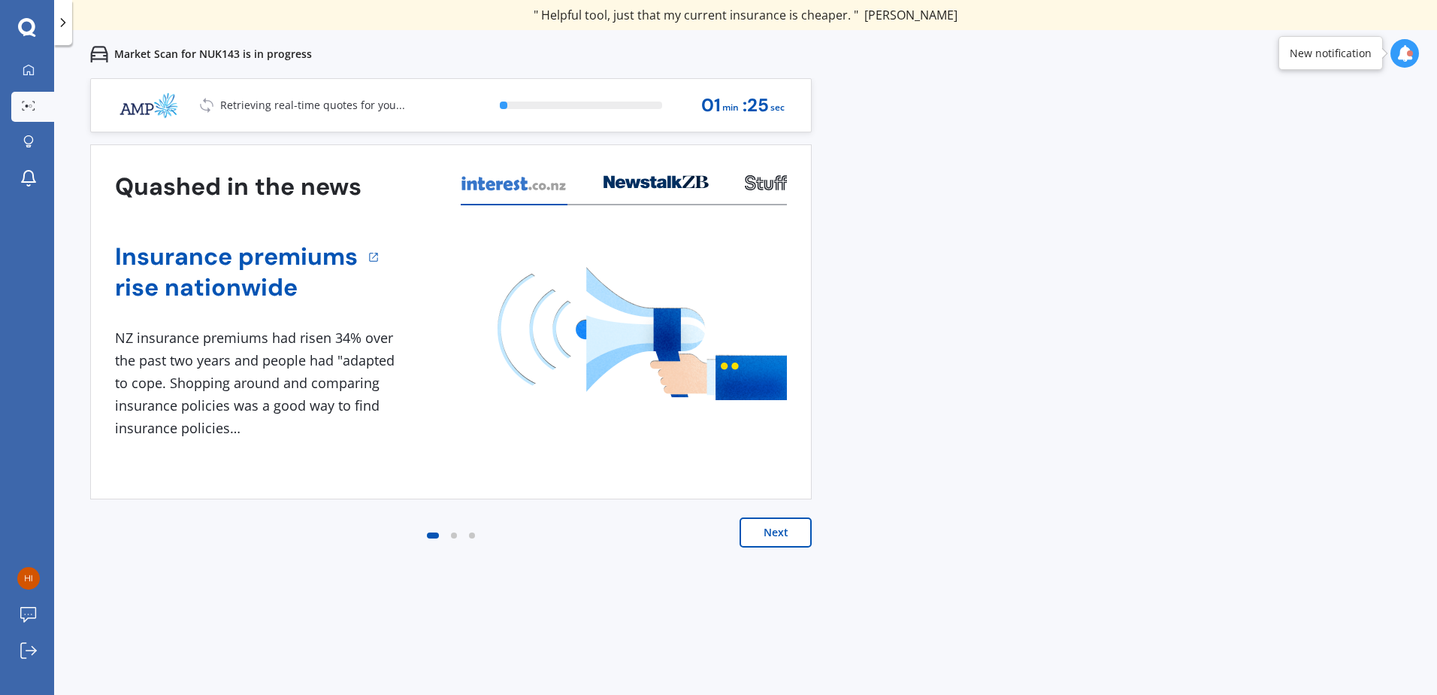
click at [764, 531] on button "Next" at bounding box center [776, 532] width 72 height 30
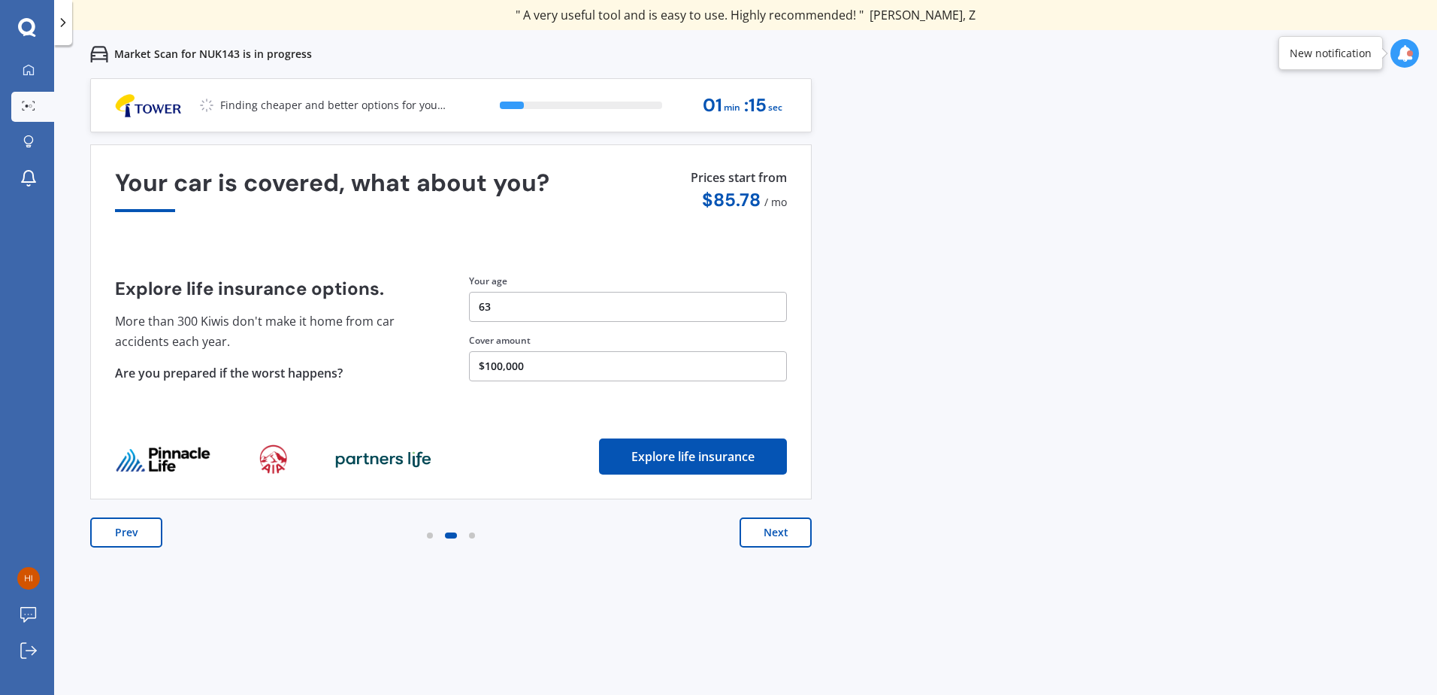
click at [786, 532] on button "Next" at bounding box center [776, 532] width 72 height 30
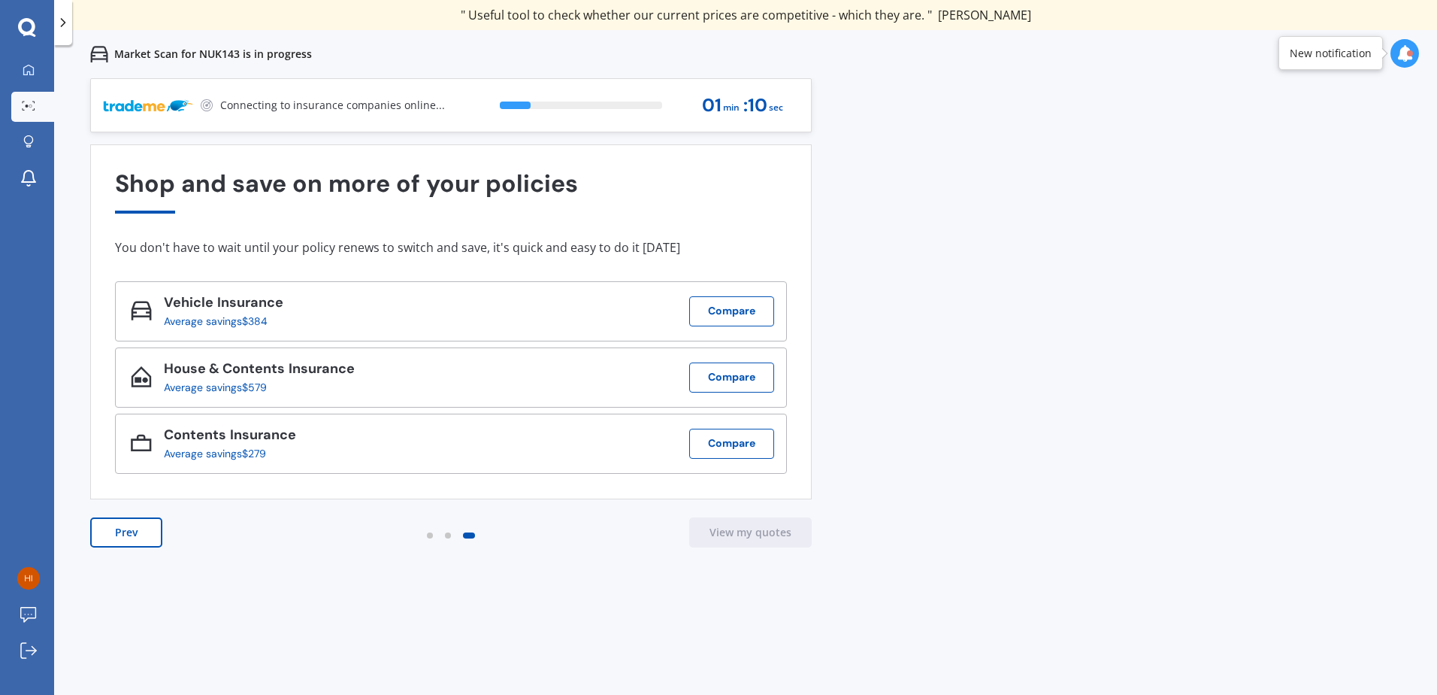
click at [121, 534] on button "Prev" at bounding box center [126, 532] width 72 height 30
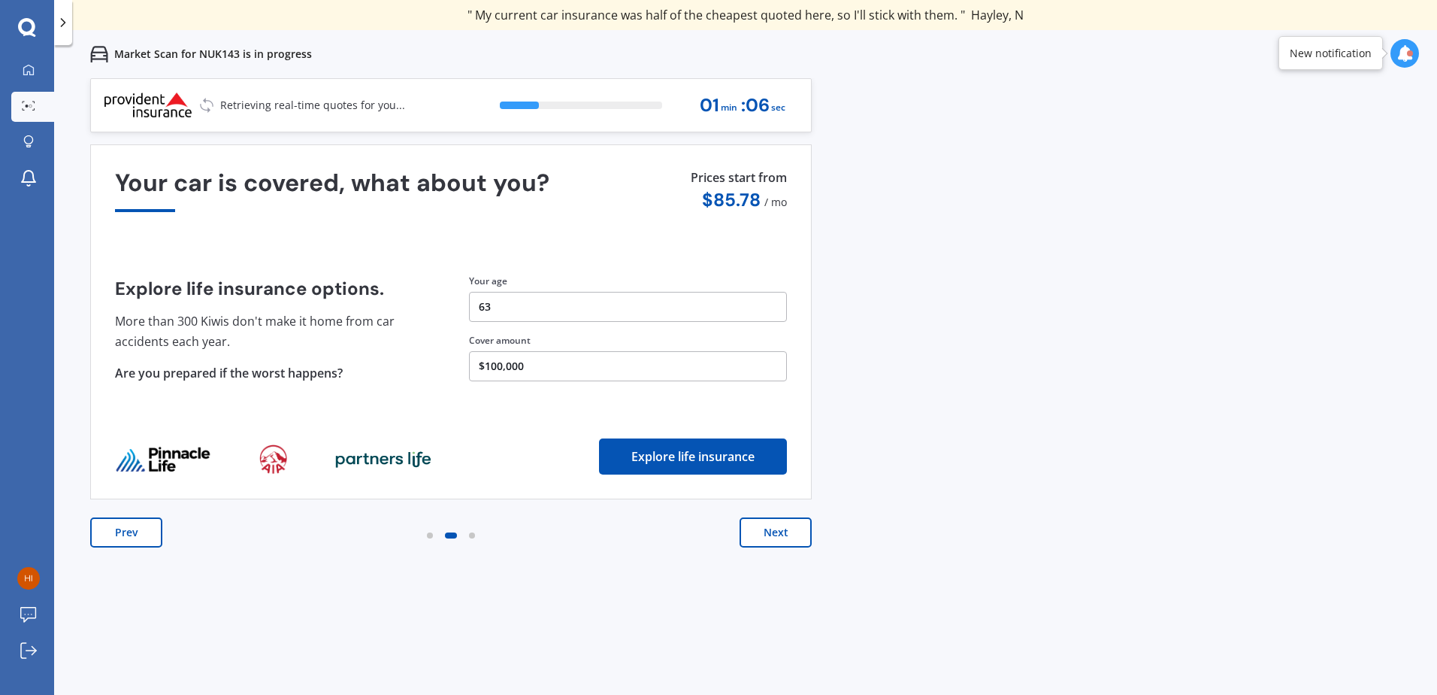
click at [798, 530] on button "Next" at bounding box center [776, 532] width 72 height 30
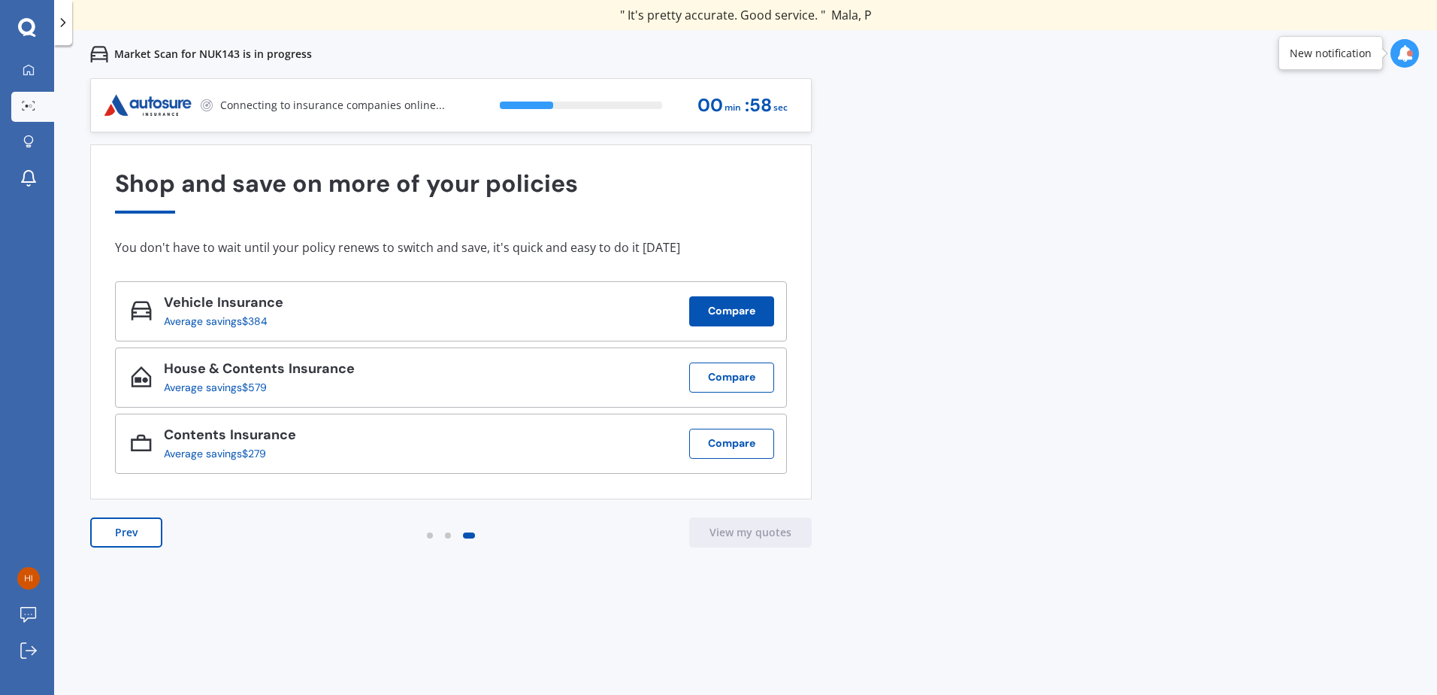
click at [730, 305] on button "Compare" at bounding box center [731, 311] width 85 height 30
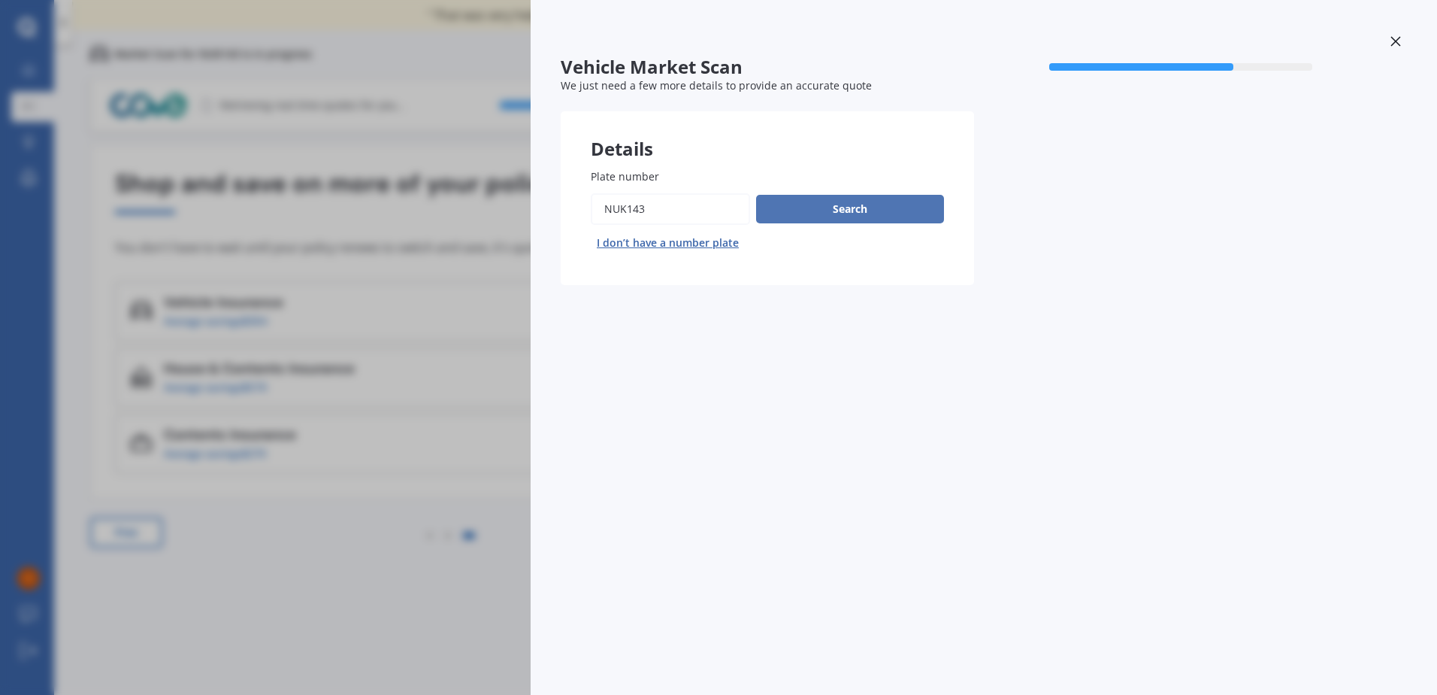
click at [830, 207] on button "Search" at bounding box center [850, 209] width 188 height 29
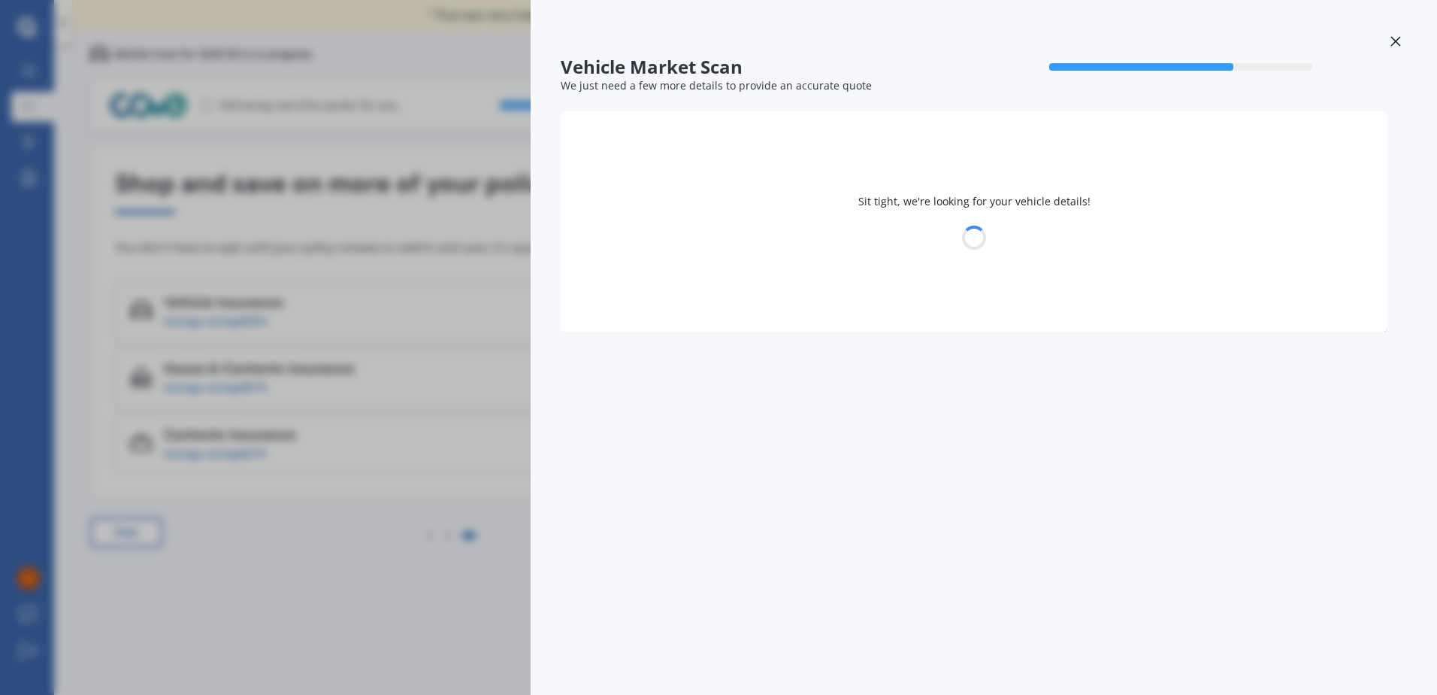
select select "TOYOTA"
select select "YARIS"
select select "11"
select select "05"
select select "1962"
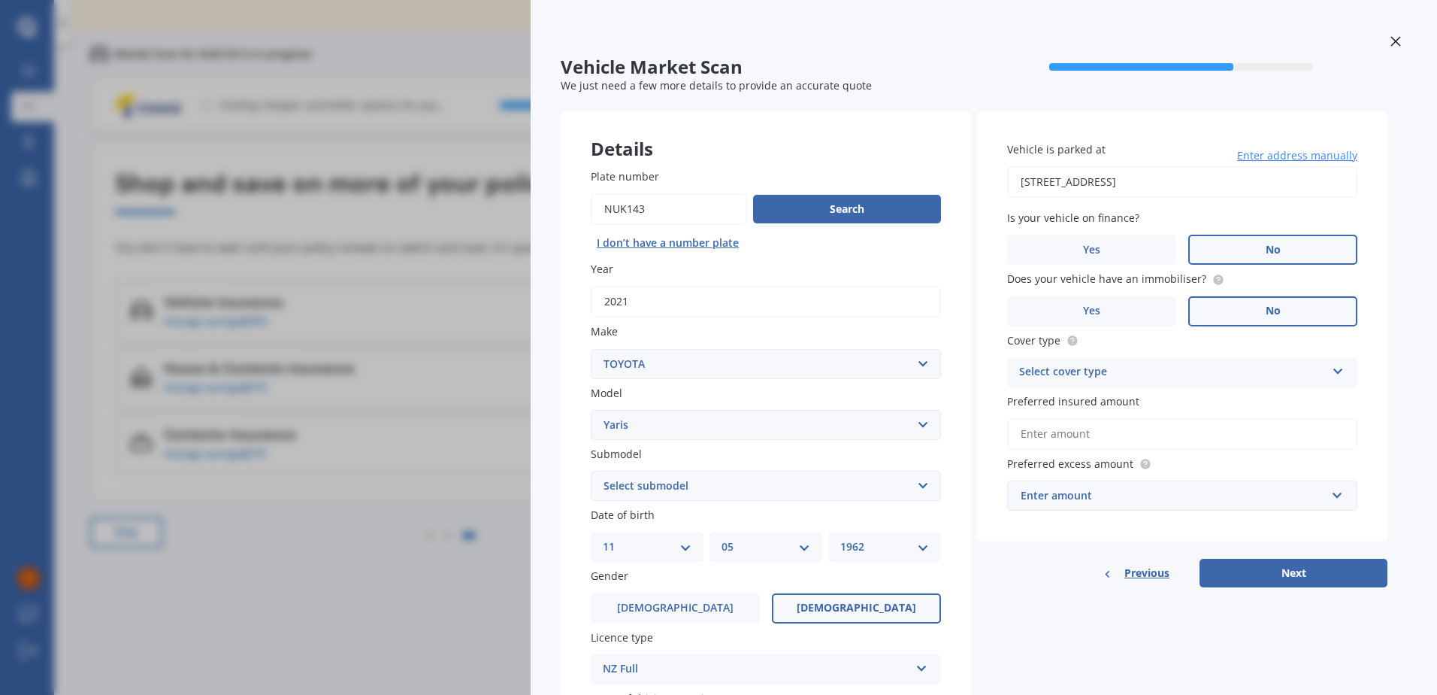
click at [1391, 37] on icon at bounding box center [1396, 41] width 11 height 11
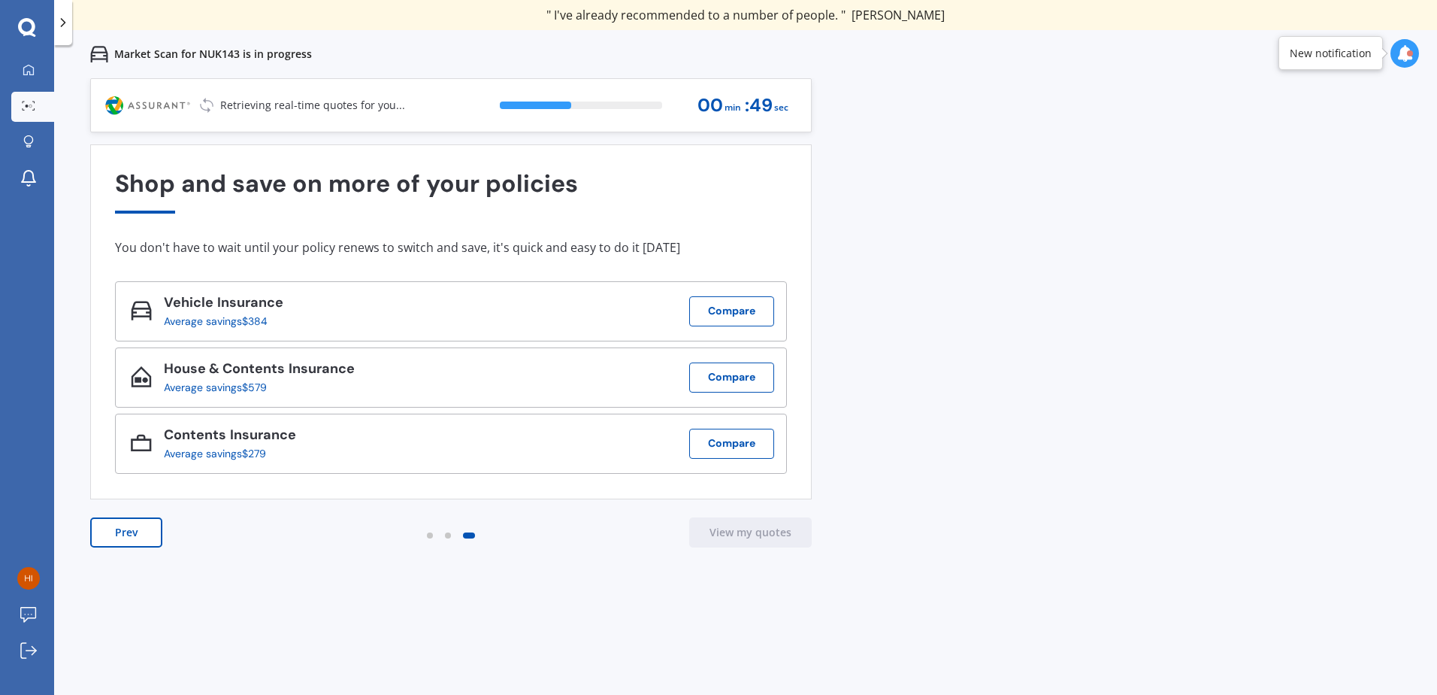
click at [178, 322] on div "Average savings $384" at bounding box center [218, 321] width 108 height 12
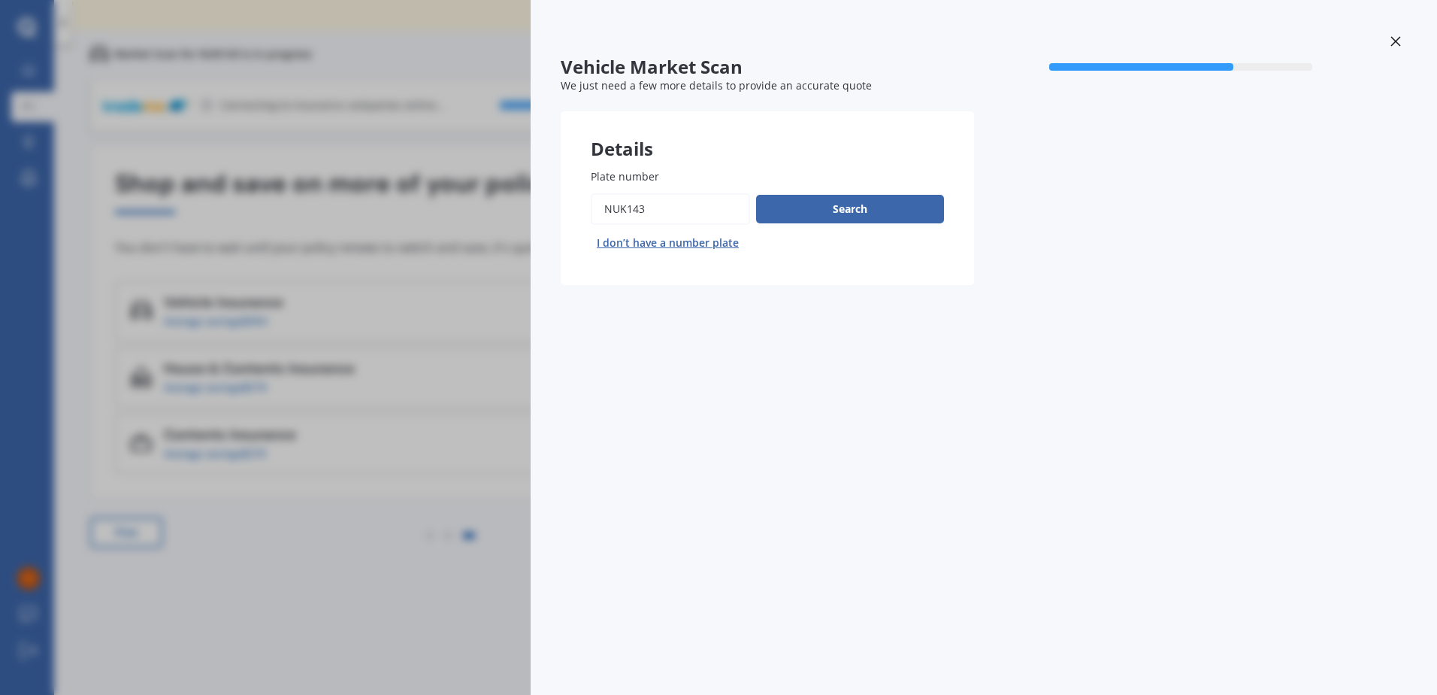
drag, startPoint x: 1398, startPoint y: 38, endPoint x: 1366, endPoint y: 50, distance: 33.5
click at [1398, 38] on icon at bounding box center [1396, 41] width 11 height 11
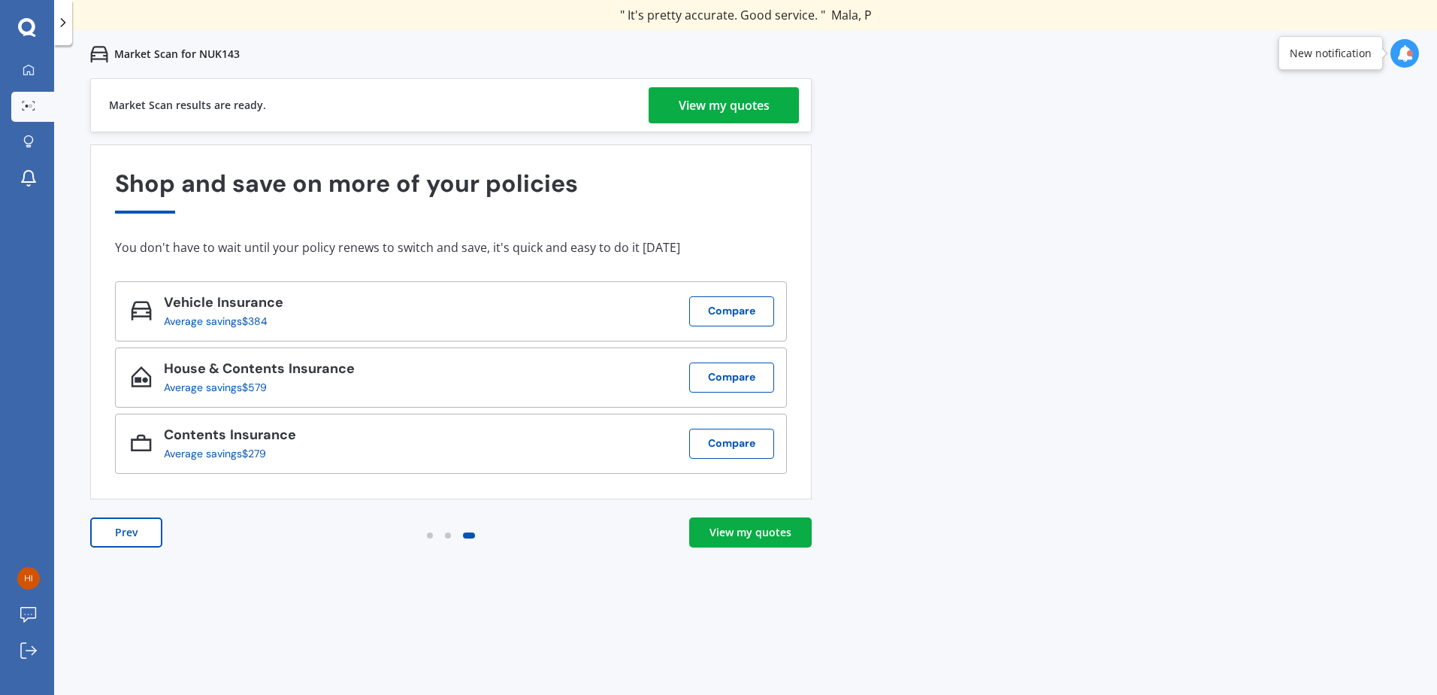
click at [757, 531] on div "View my quotes" at bounding box center [751, 532] width 82 height 15
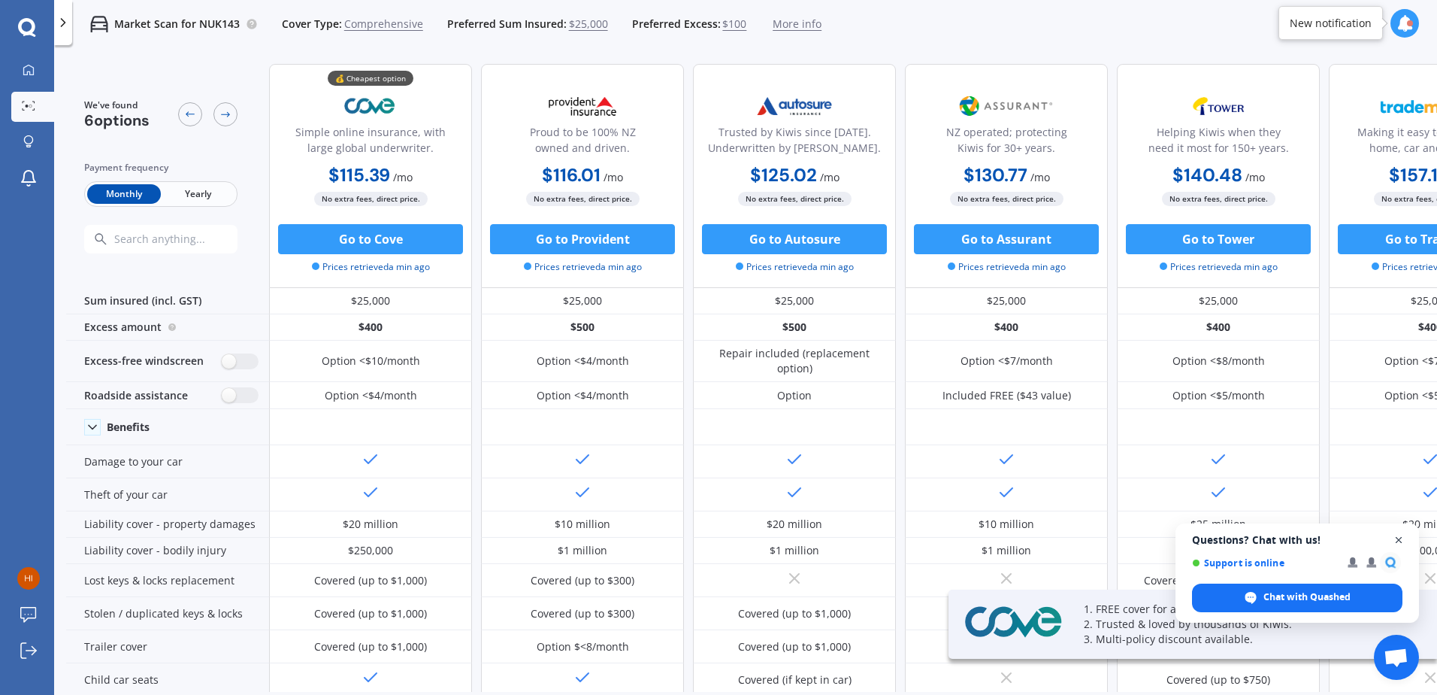
click at [1401, 539] on span "Close chat" at bounding box center [1399, 540] width 19 height 19
